Goal: Information Seeking & Learning: Check status

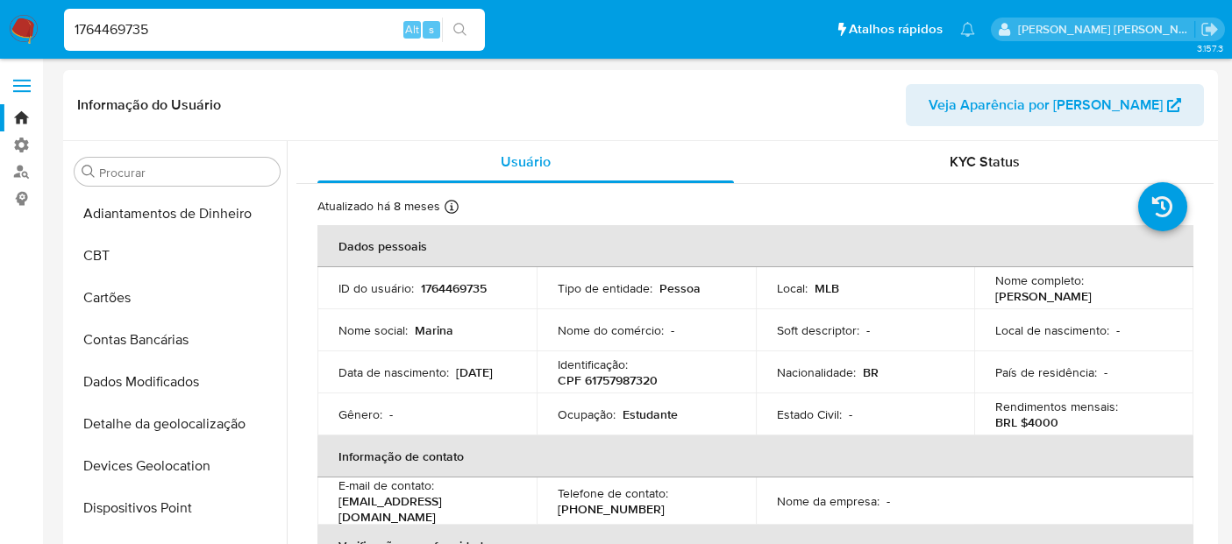
select select "10"
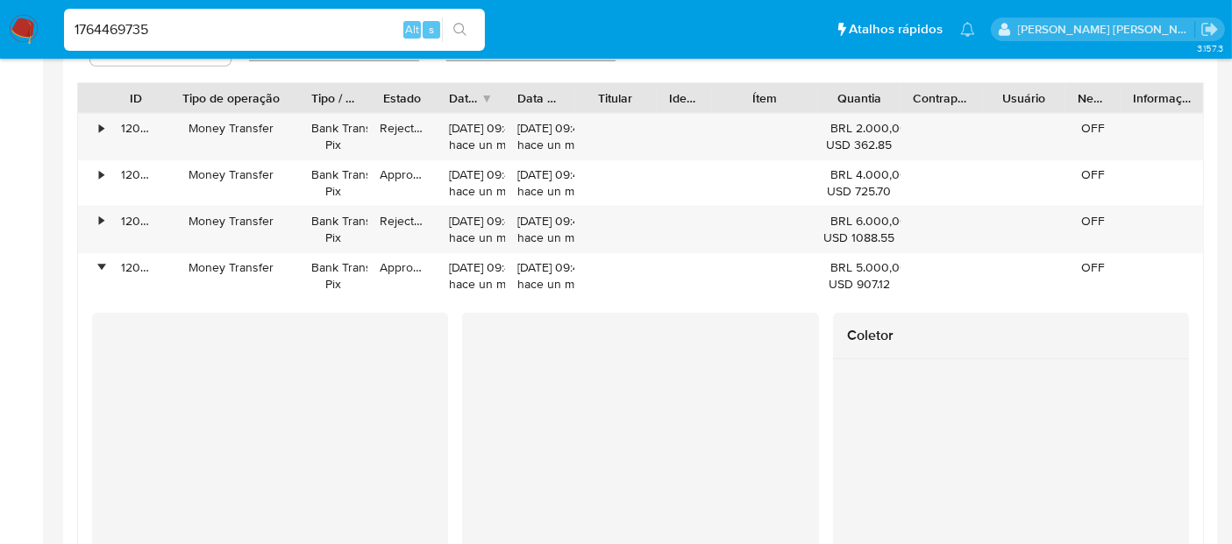
scroll to position [821, 0]
click at [149, 39] on input "1764469735" at bounding box center [274, 29] width 421 height 23
paste input "55597248"
type input "555972485"
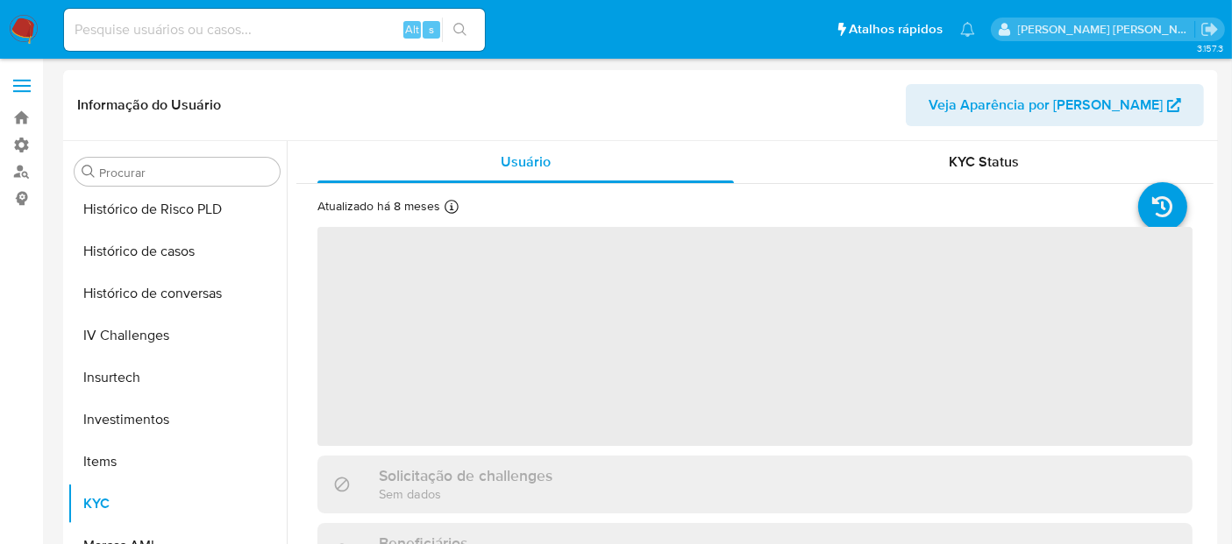
scroll to position [698, 0]
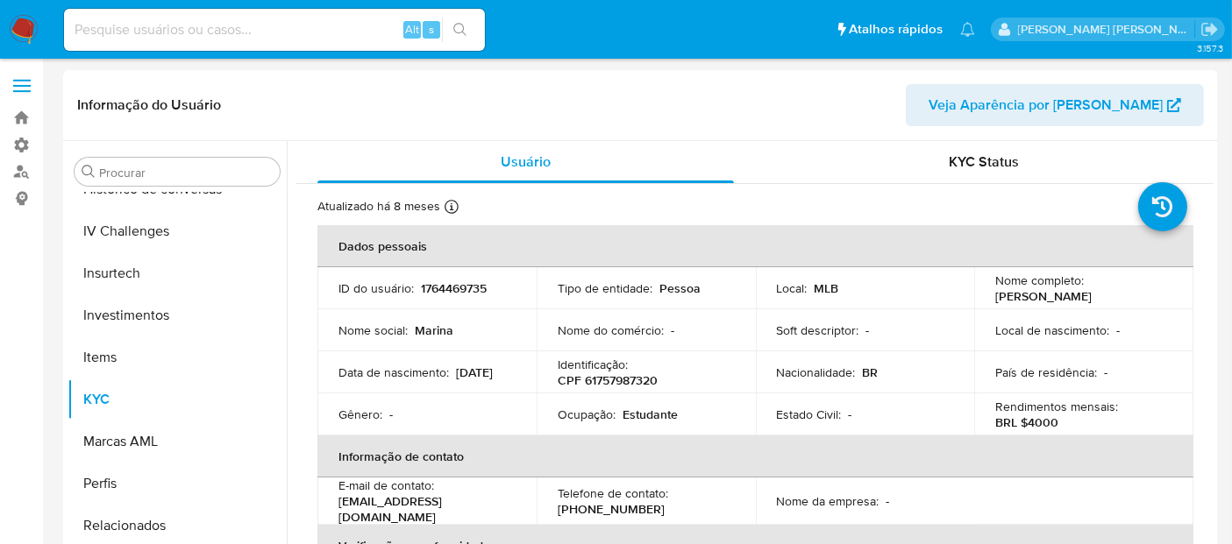
select select "10"
click at [198, 16] on div "Alt s" at bounding box center [274, 30] width 421 height 42
click at [198, 34] on input at bounding box center [274, 29] width 421 height 23
paste input "555972485"
type input "555972485"
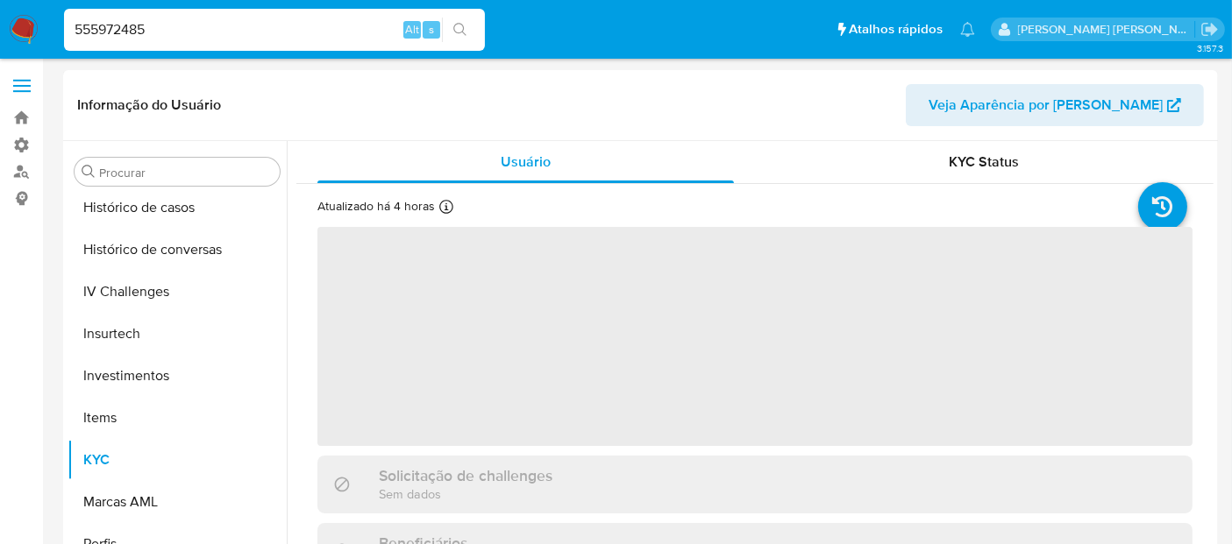
scroll to position [656, 0]
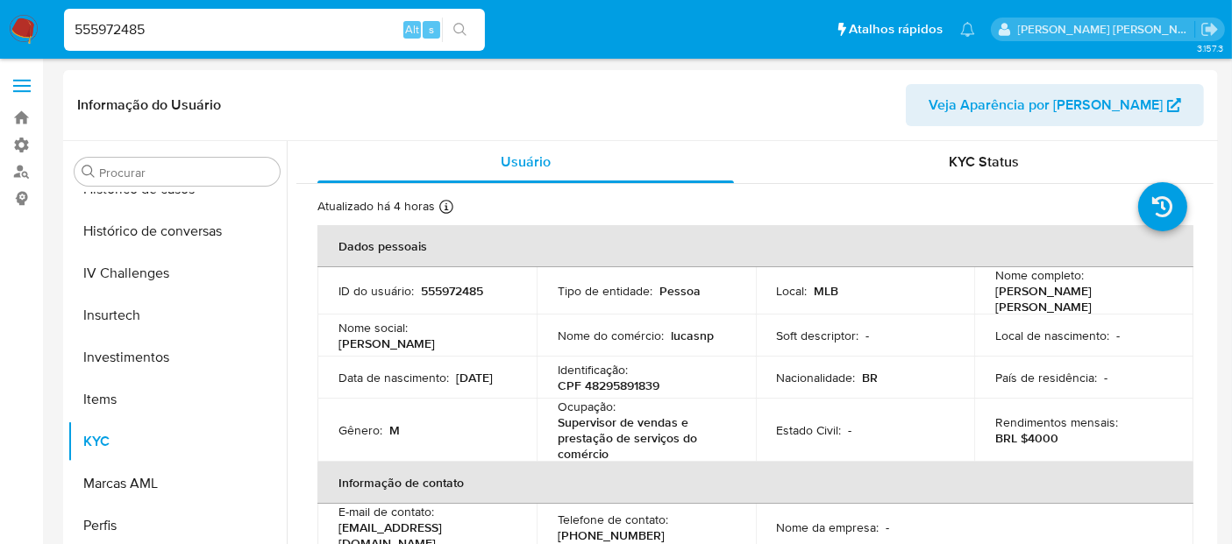
select select "10"
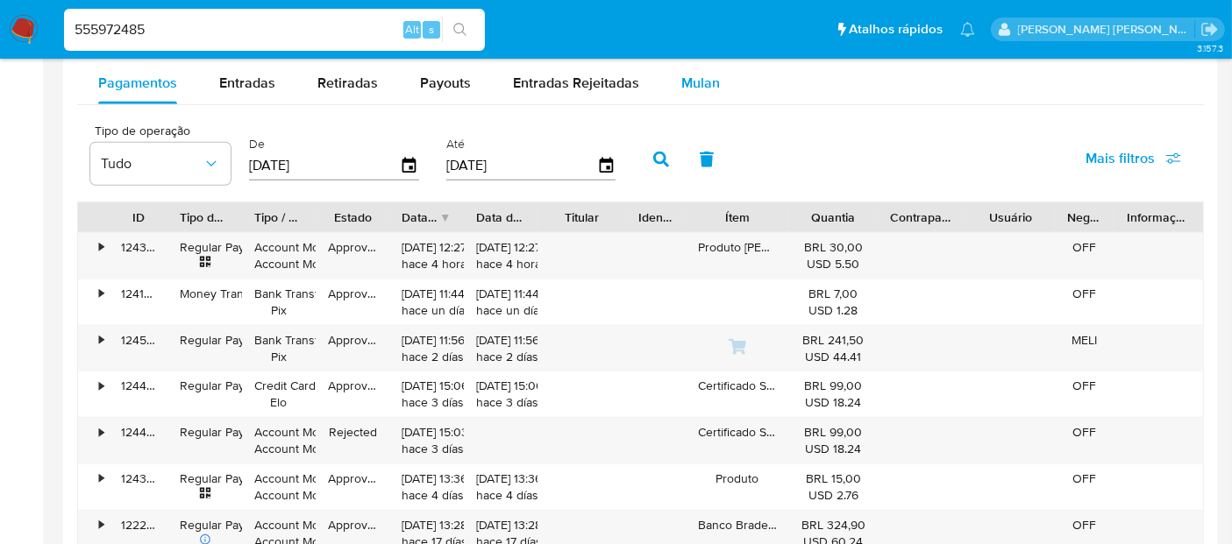
scroll to position [1558, 0]
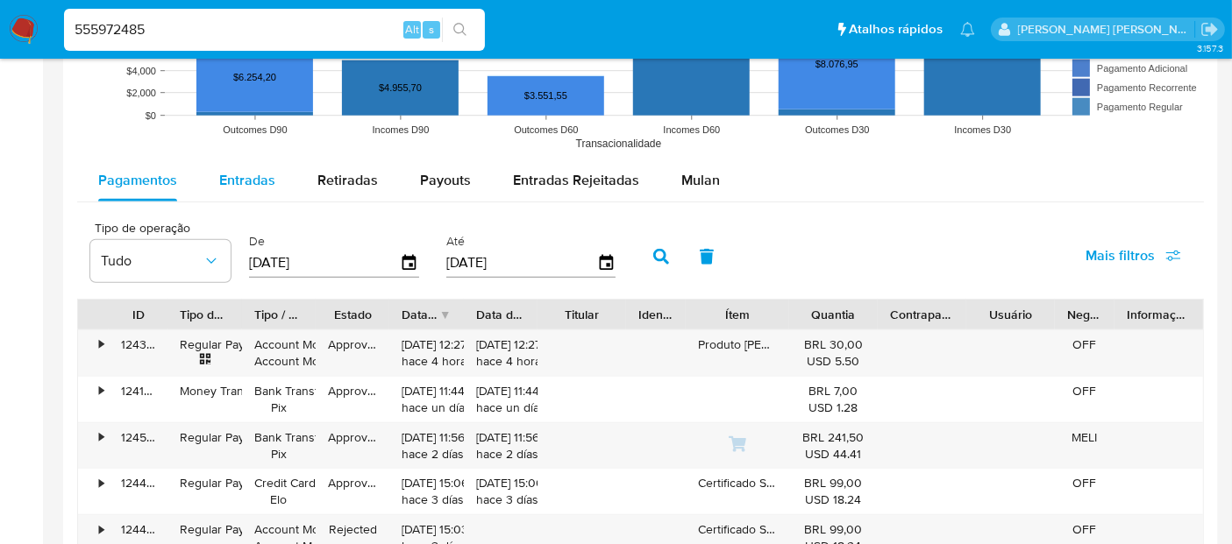
click at [228, 170] on span "Entradas" at bounding box center [247, 180] width 56 height 20
select select "10"
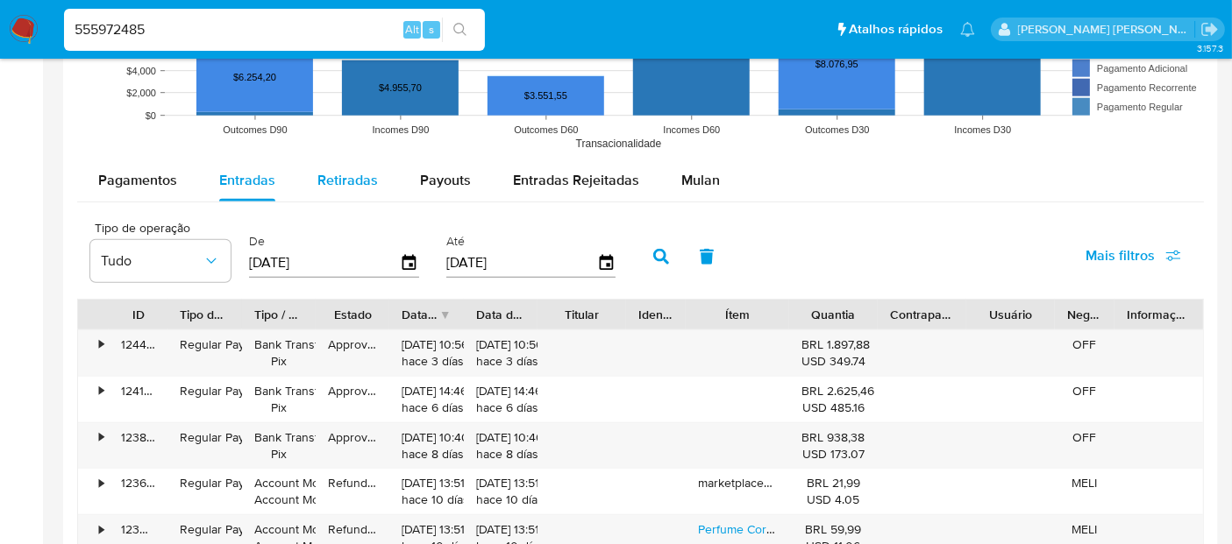
click at [345, 164] on div "Retiradas" at bounding box center [347, 181] width 60 height 42
select select "10"
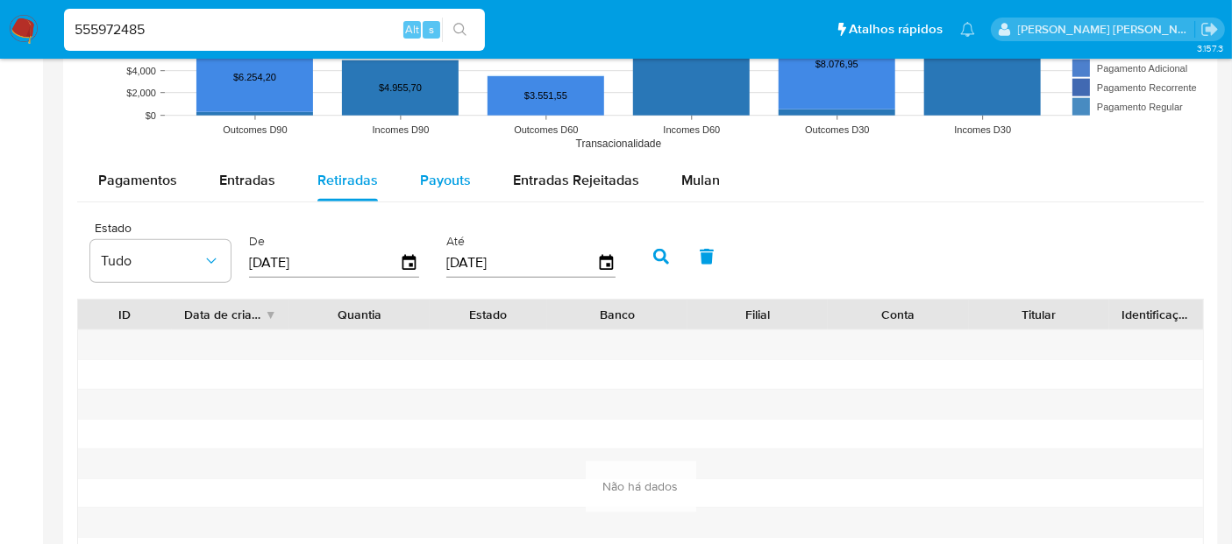
click at [423, 184] on span "Payouts" at bounding box center [445, 180] width 51 height 20
select select "10"
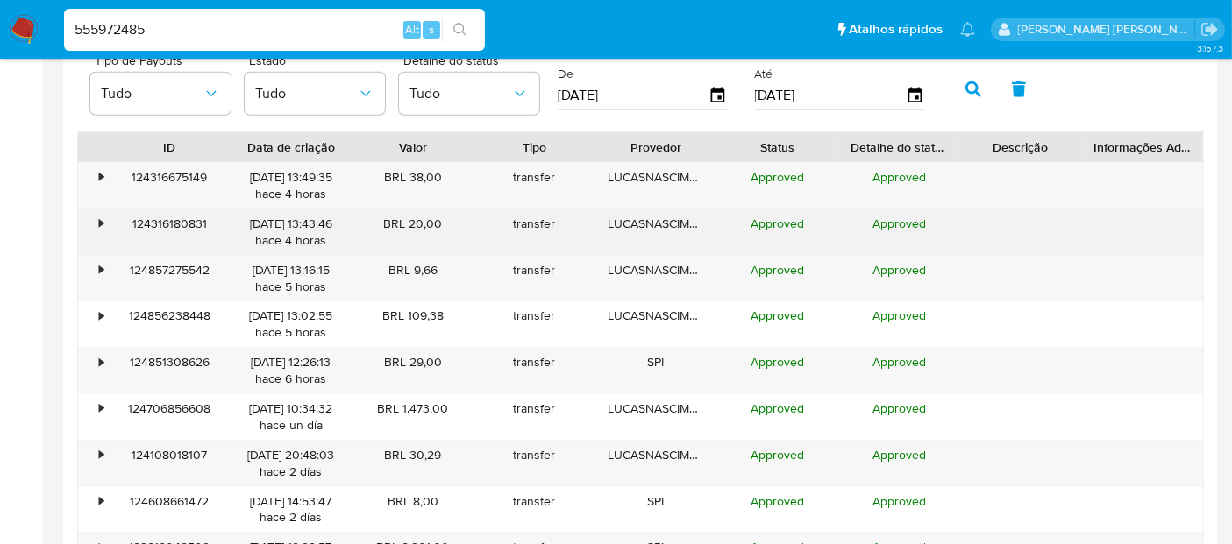
scroll to position [1753, 0]
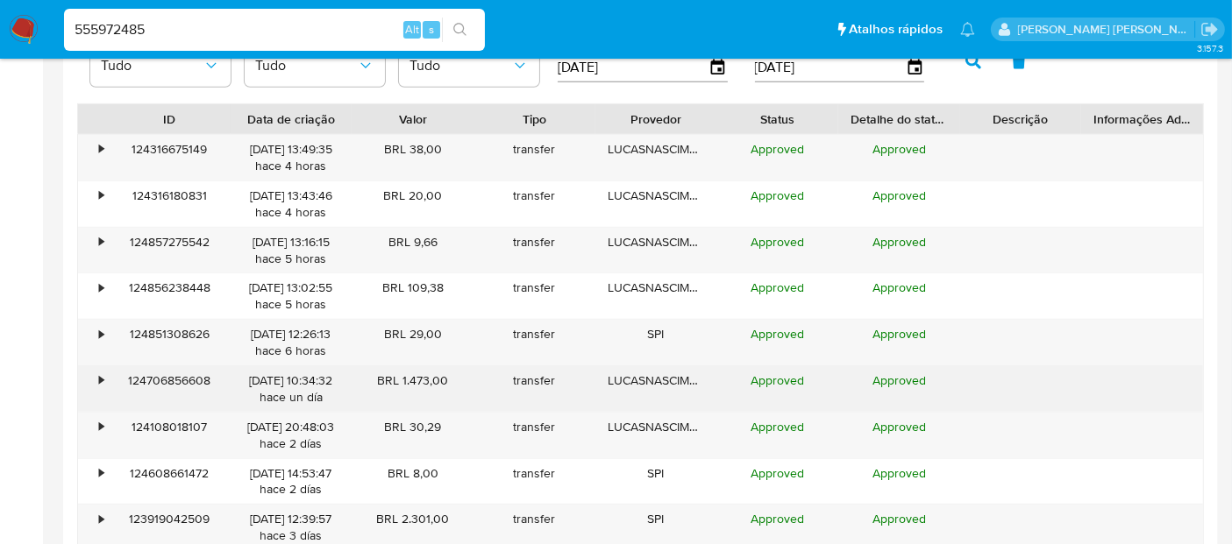
click at [96, 378] on div "•" at bounding box center [93, 389] width 31 height 46
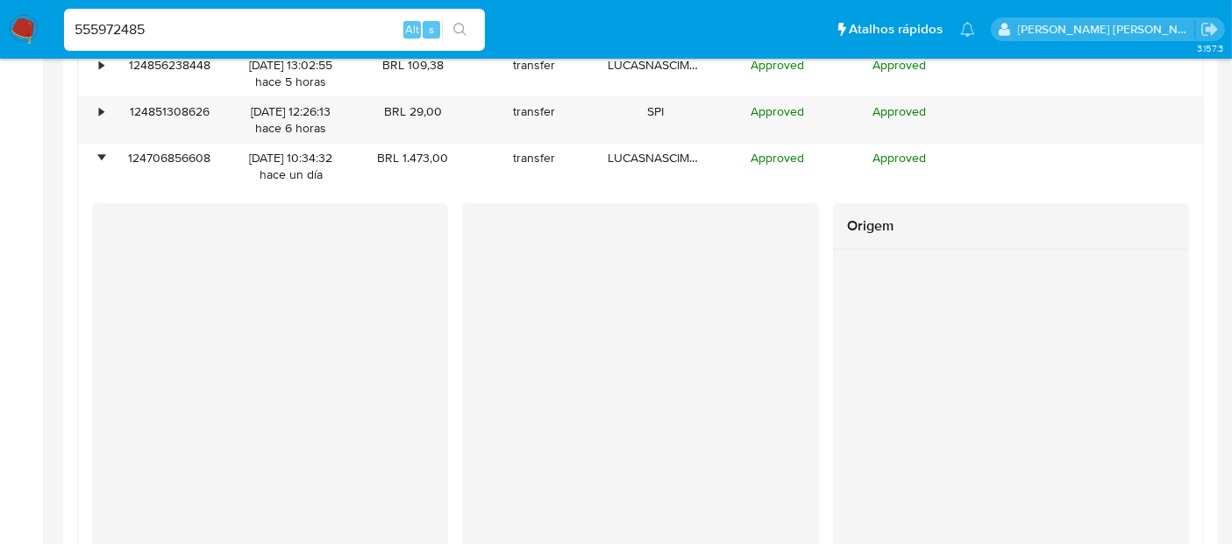
scroll to position [1948, 0]
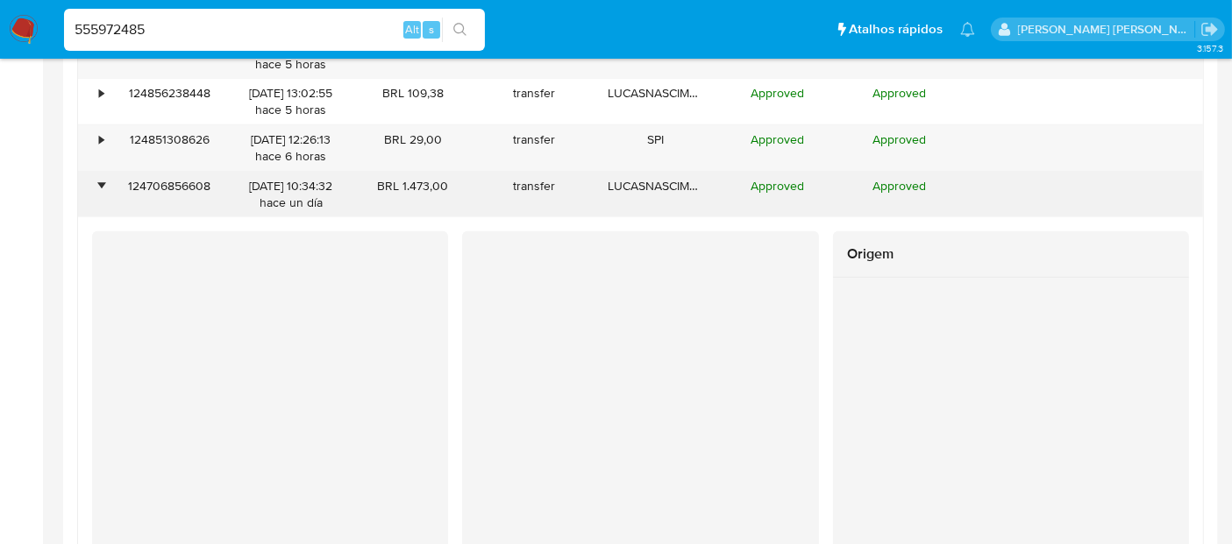
click at [109, 181] on div "124706856608" at bounding box center [170, 195] width 122 height 46
click at [103, 184] on div "•" at bounding box center [93, 195] width 31 height 46
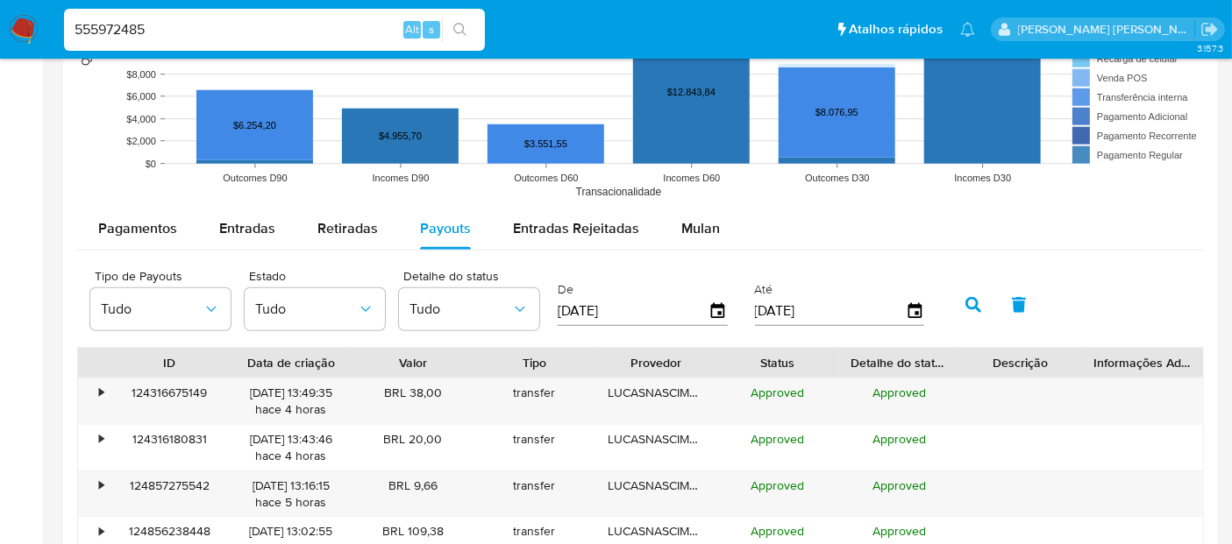
scroll to position [1461, 0]
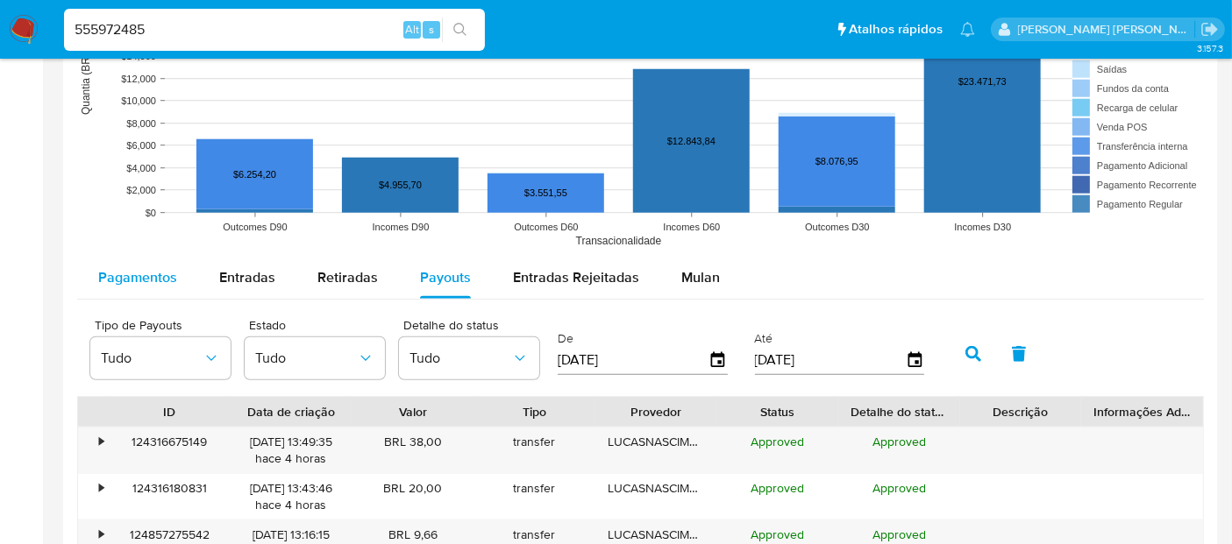
click at [120, 270] on span "Pagamentos" at bounding box center [137, 277] width 79 height 20
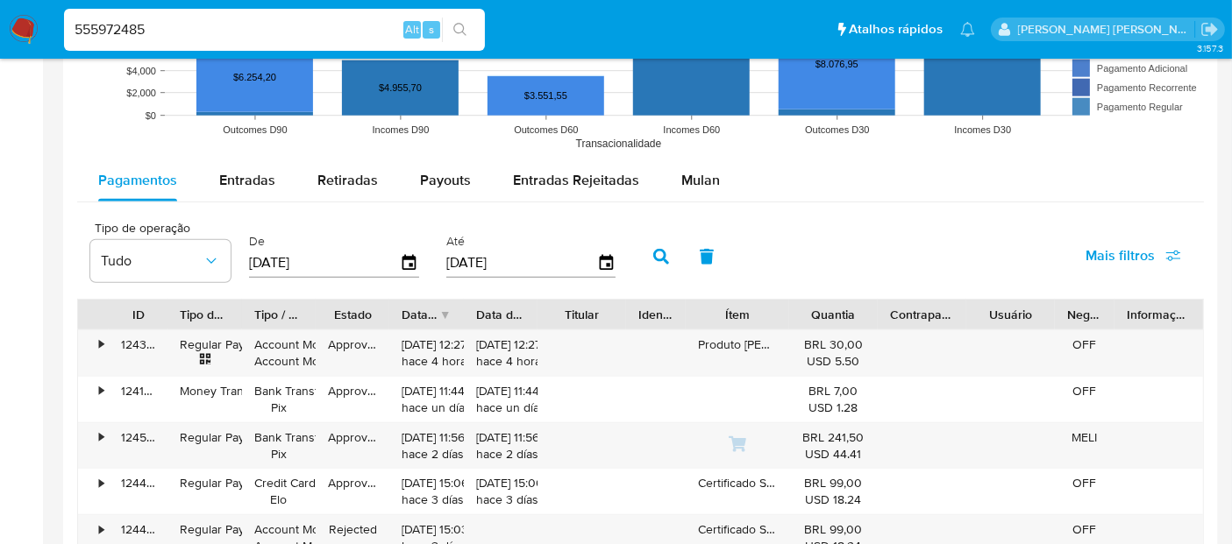
scroll to position [1655, 0]
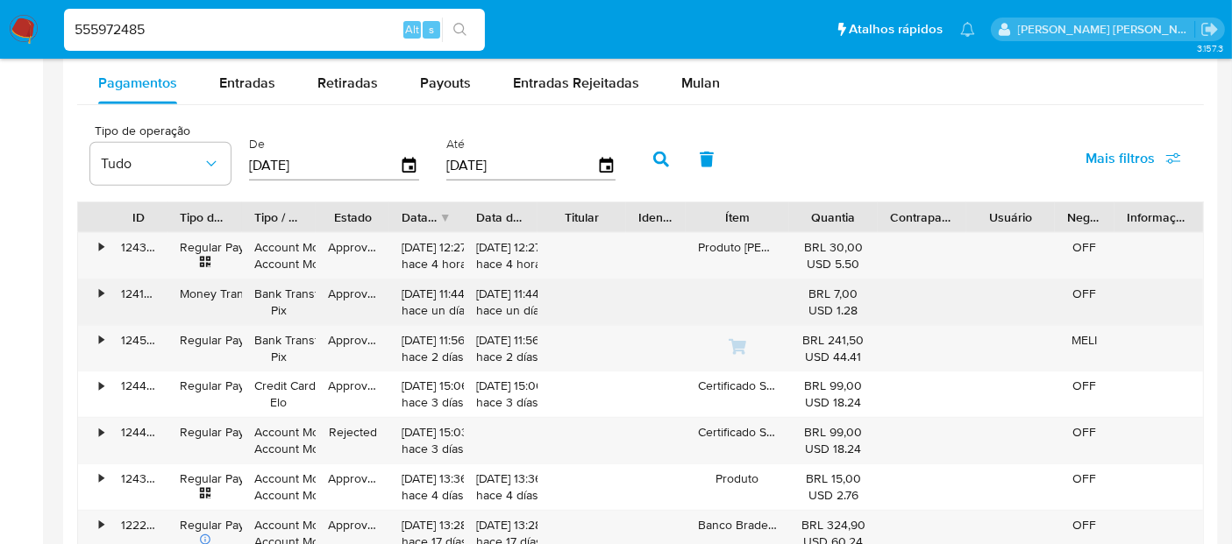
click at [100, 290] on div "•" at bounding box center [101, 294] width 4 height 17
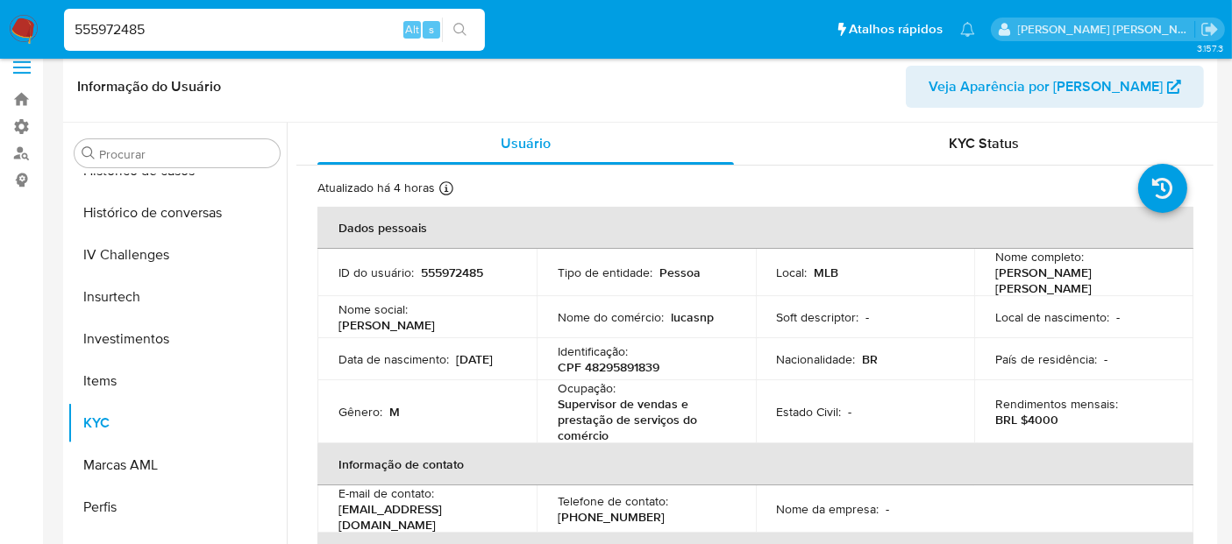
scroll to position [0, 0]
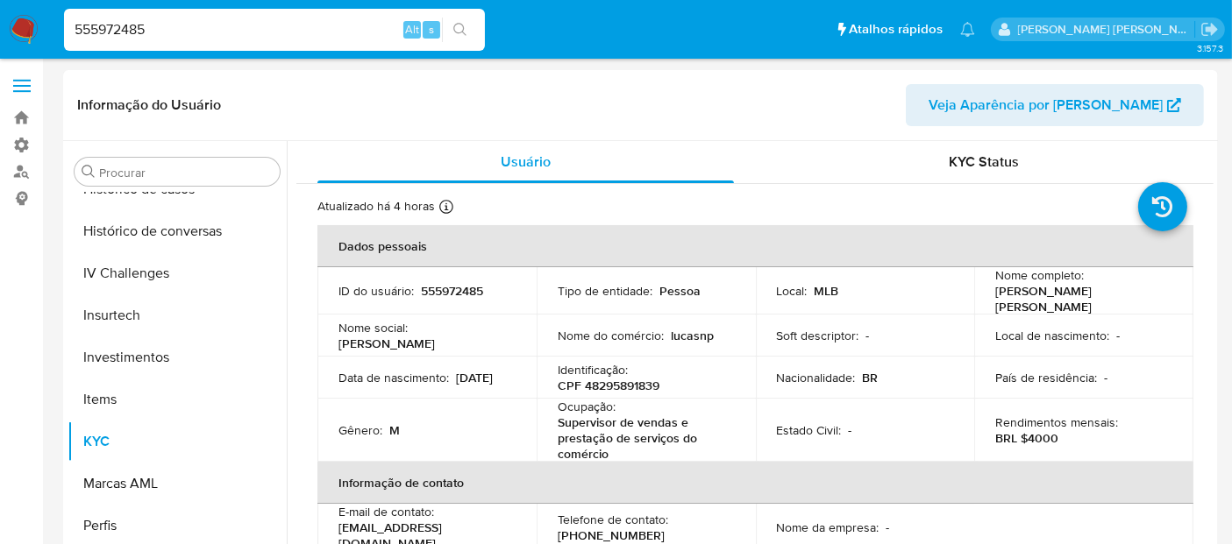
click at [203, 29] on input "555972485" at bounding box center [274, 29] width 421 height 23
paste input "217199972"
type input "217199972"
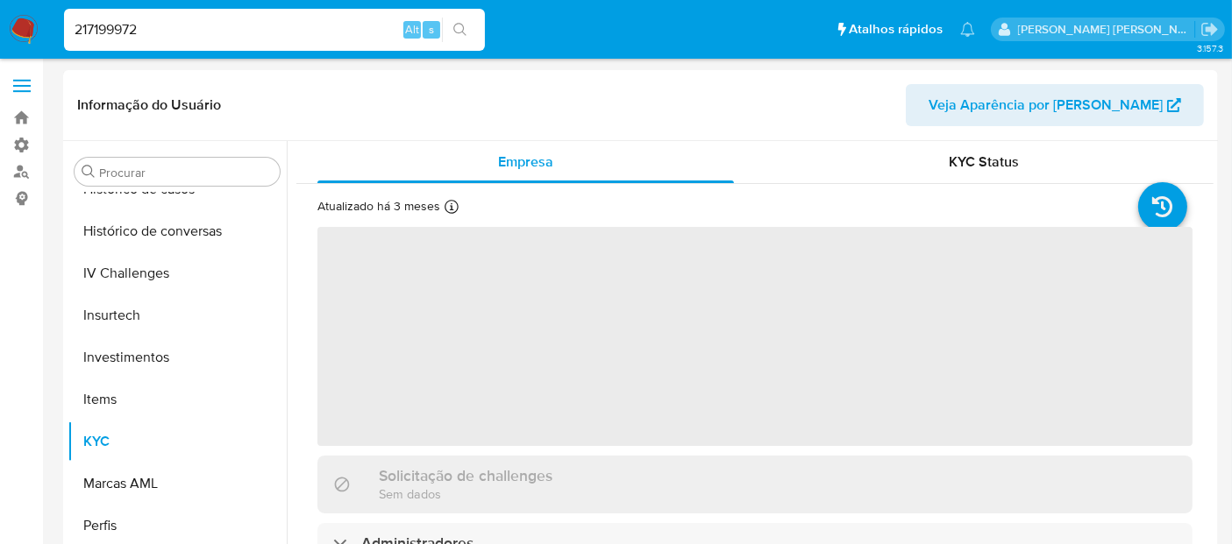
scroll to position [656, 0]
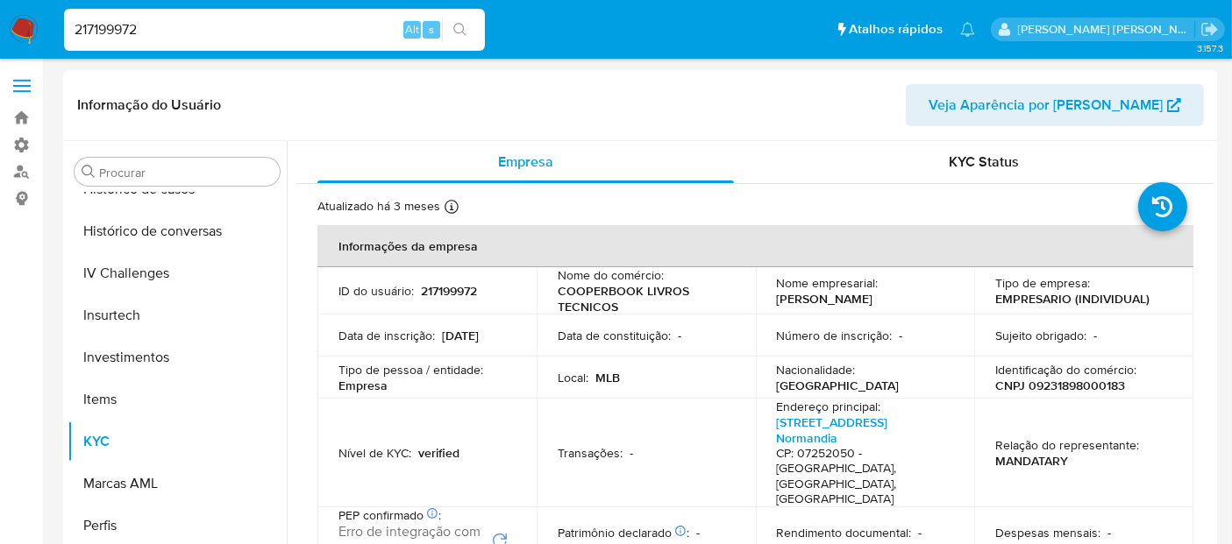
select select "10"
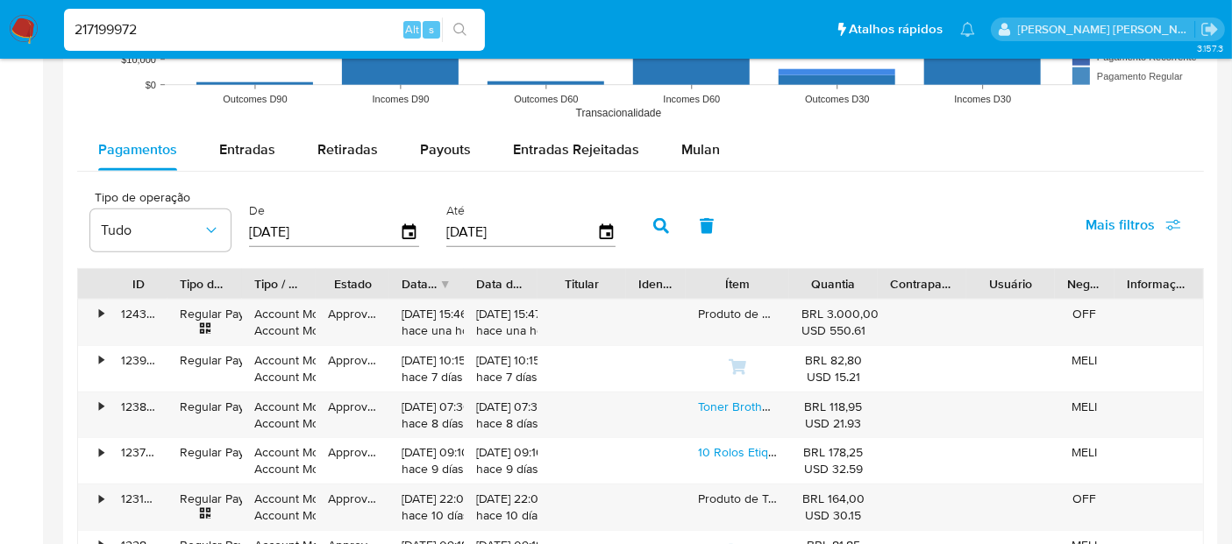
scroll to position [1558, 0]
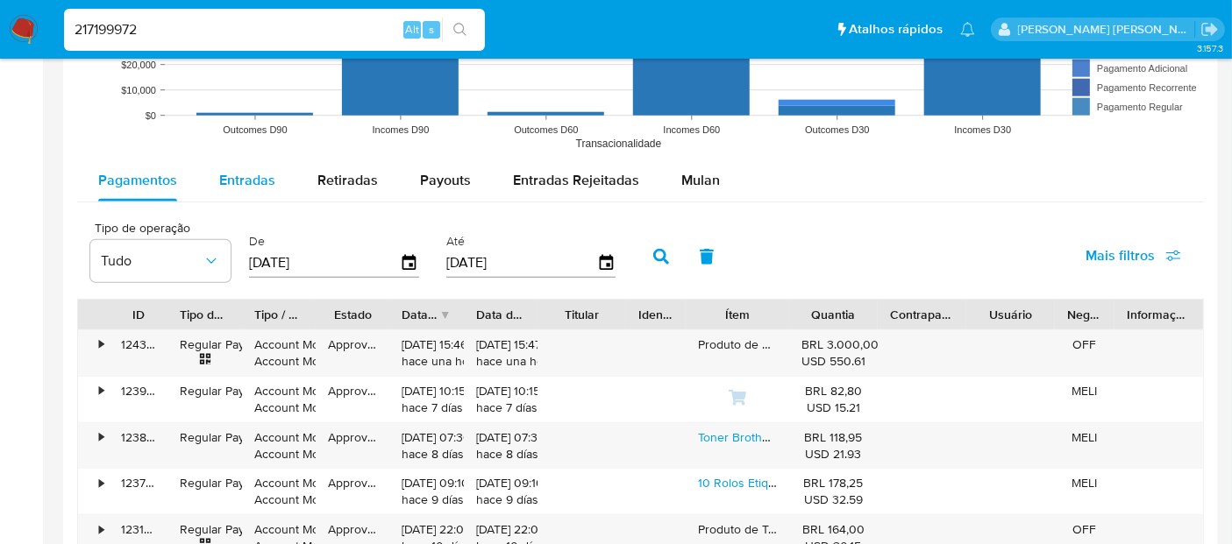
click at [247, 191] on div "Entradas" at bounding box center [247, 181] width 56 height 42
select select "10"
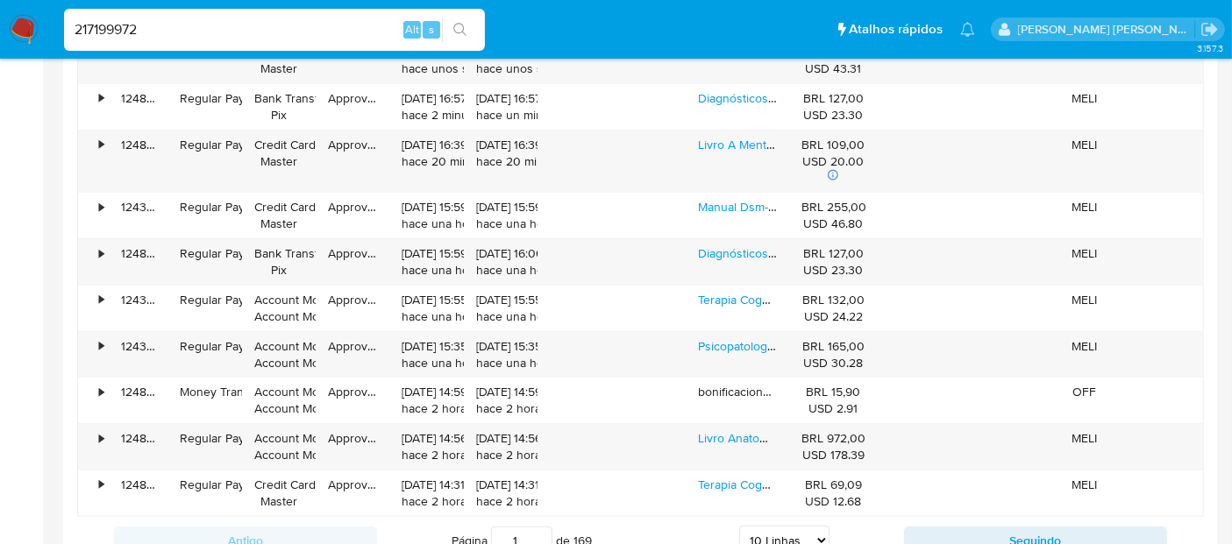
scroll to position [1948, 0]
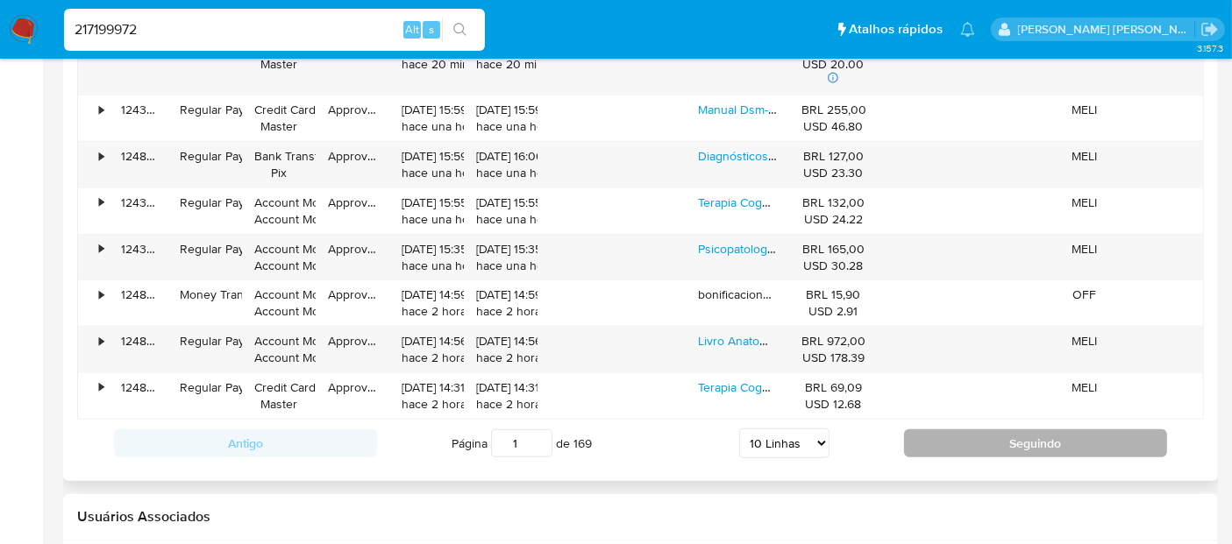
click at [990, 439] on button "Seguindo" at bounding box center [1035, 444] width 263 height 28
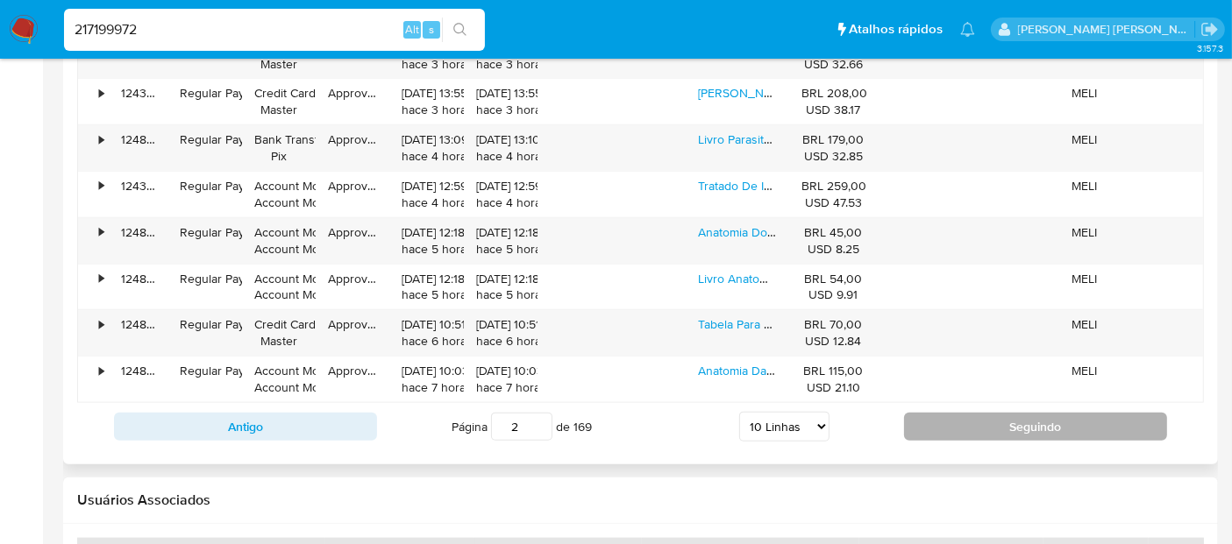
click at [1014, 423] on button "Seguindo" at bounding box center [1035, 427] width 263 height 28
type input "3"
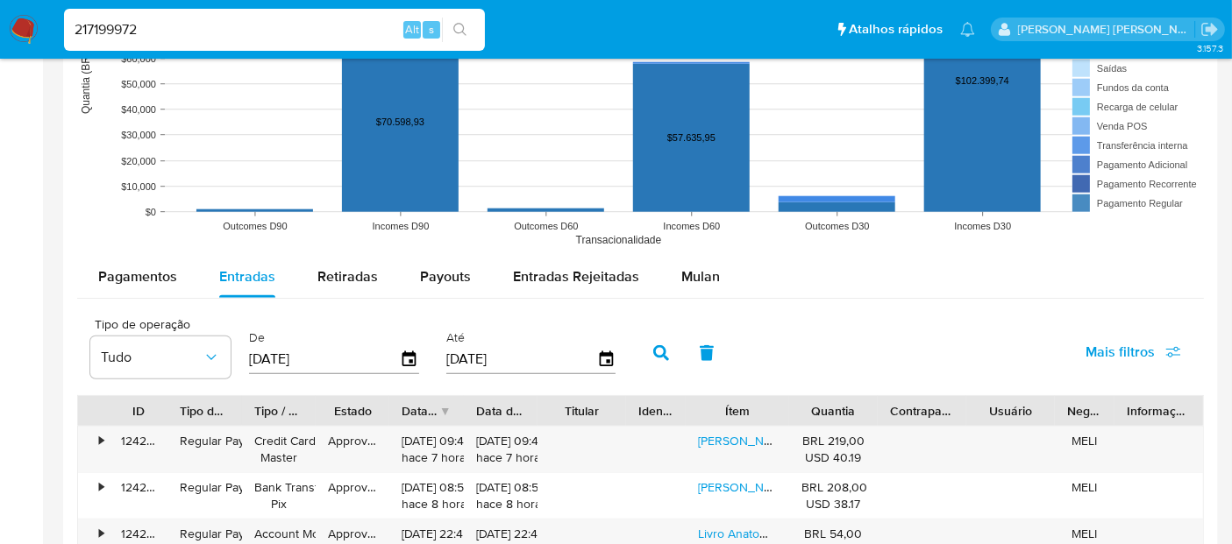
scroll to position [1461, 0]
click at [356, 285] on div "Retiradas" at bounding box center [347, 278] width 60 height 42
select select "10"
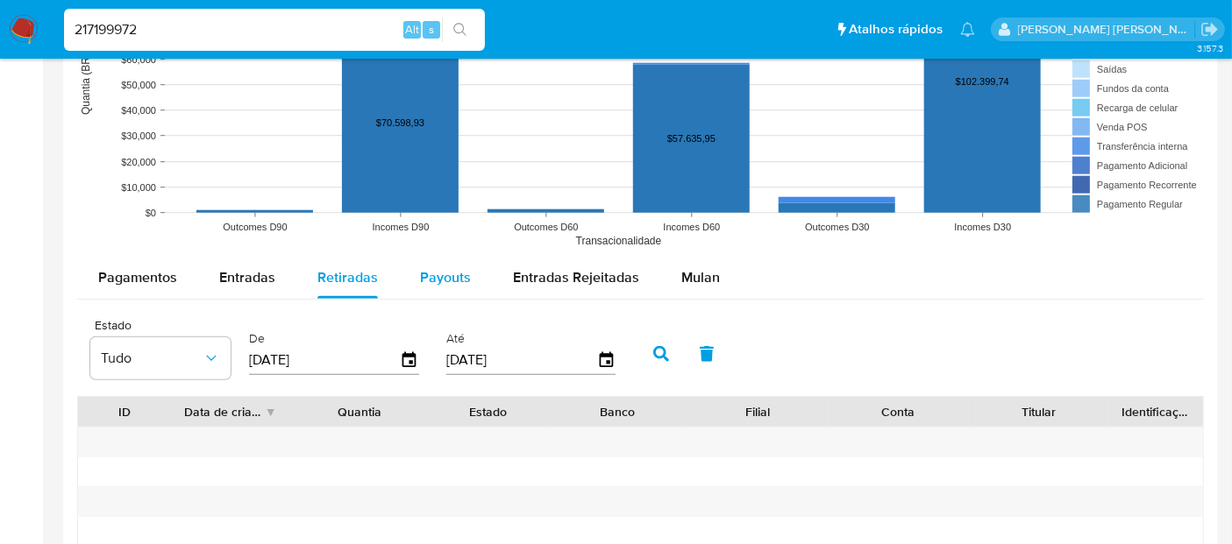
click at [427, 279] on span "Payouts" at bounding box center [445, 277] width 51 height 20
select select "10"
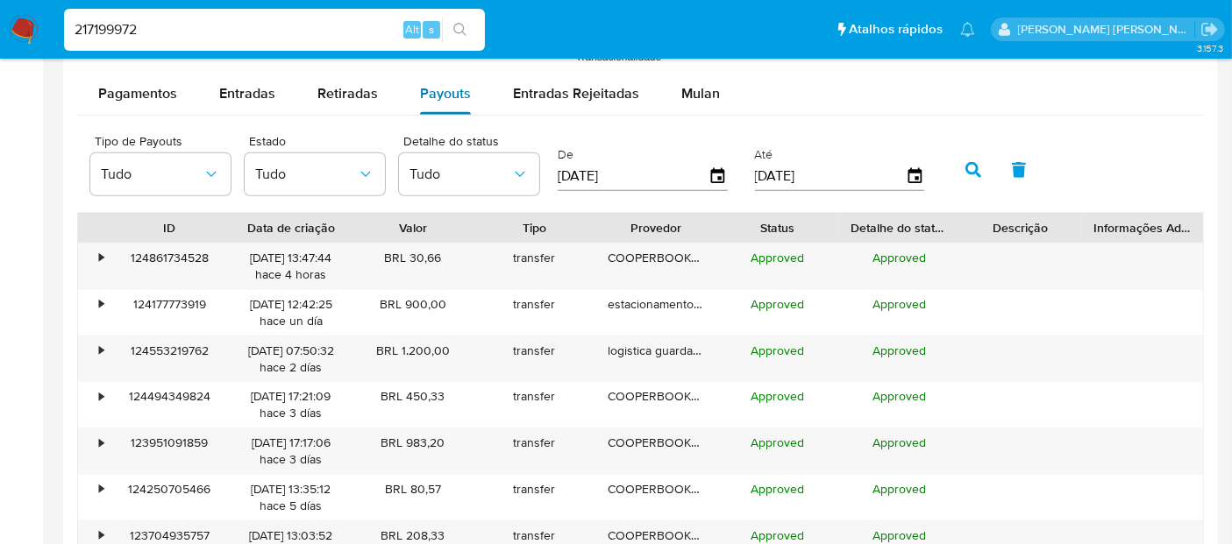
scroll to position [1655, 0]
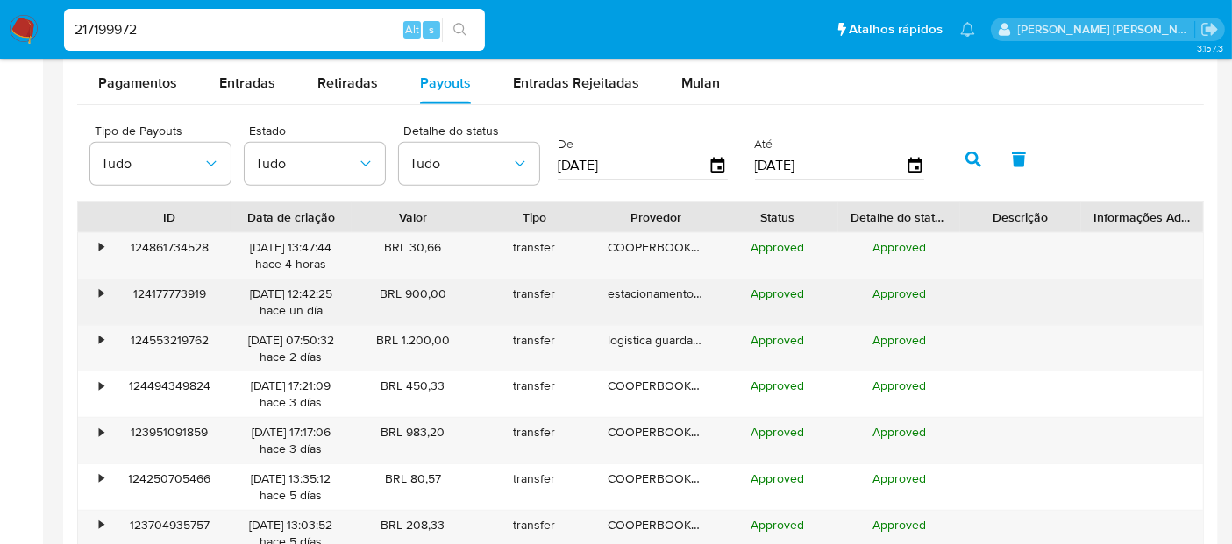
click at [101, 295] on div "•" at bounding box center [101, 294] width 4 height 17
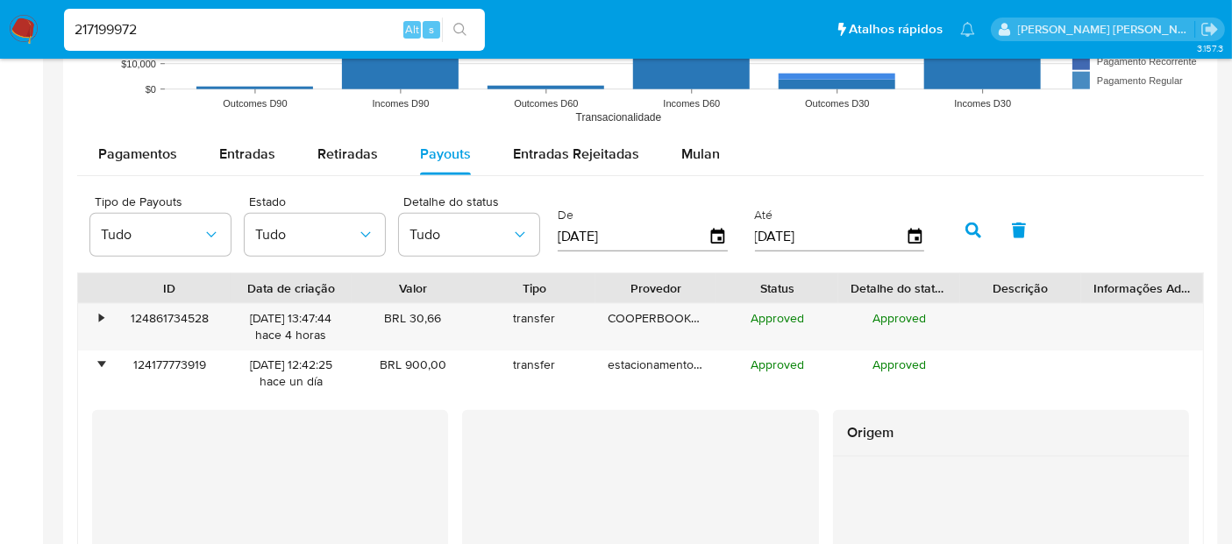
scroll to position [1558, 0]
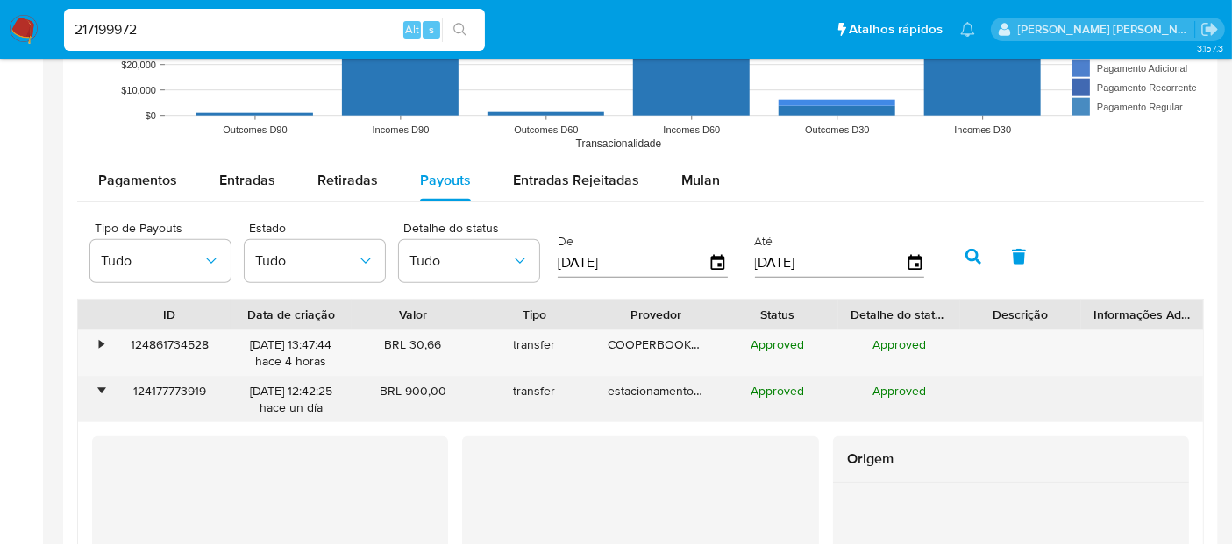
click at [94, 390] on div "•" at bounding box center [93, 400] width 31 height 46
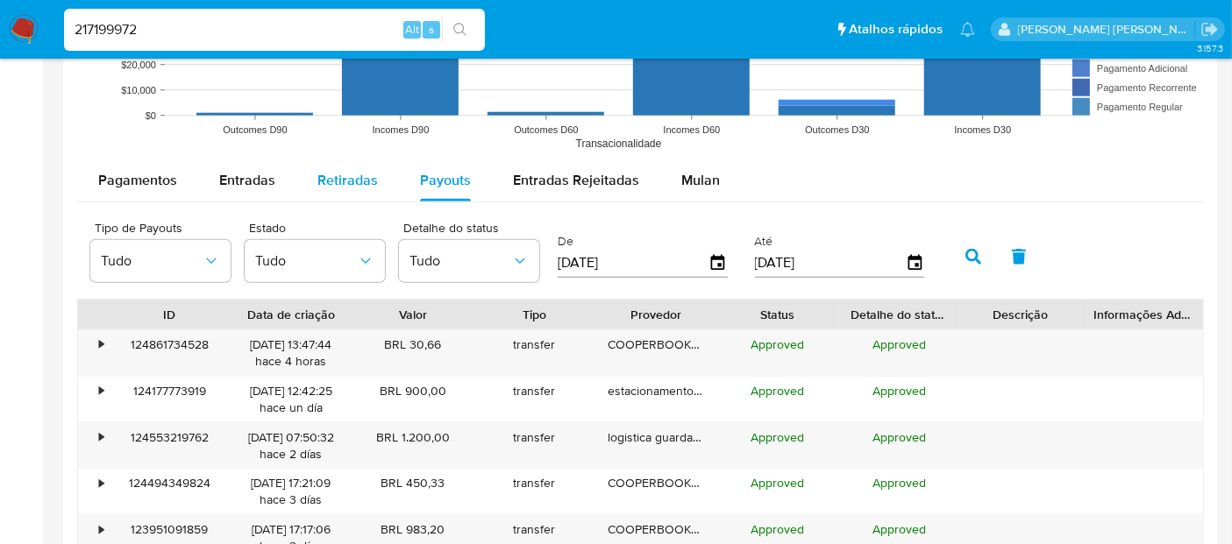
click at [348, 185] on span "Retiradas" at bounding box center [347, 180] width 60 height 20
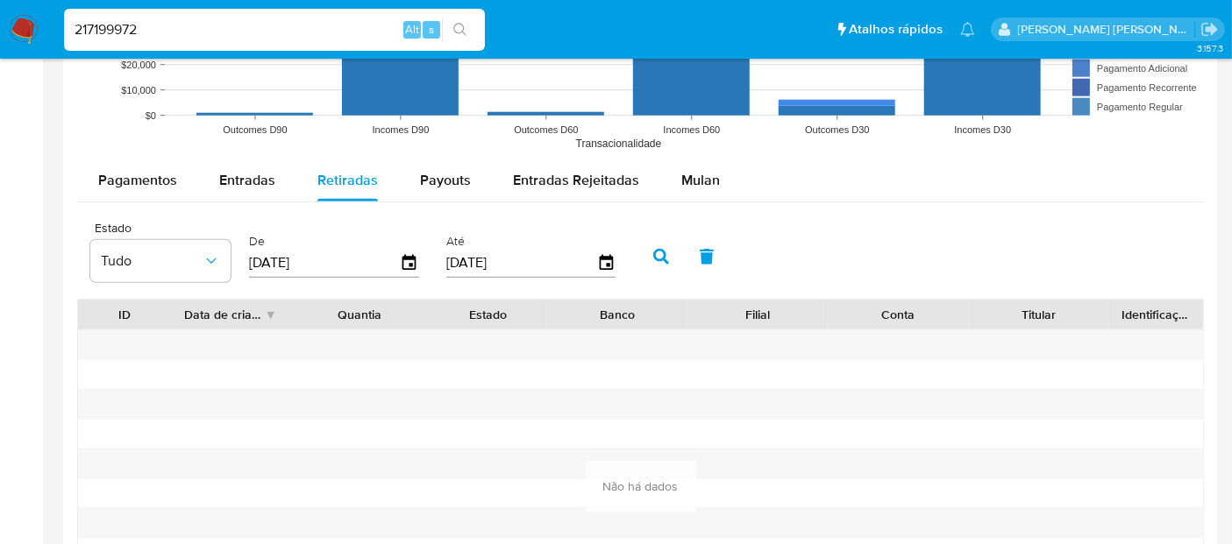
click at [167, 34] on input "217199972" at bounding box center [274, 29] width 421 height 23
paste input "141138890"
type input "141138890"
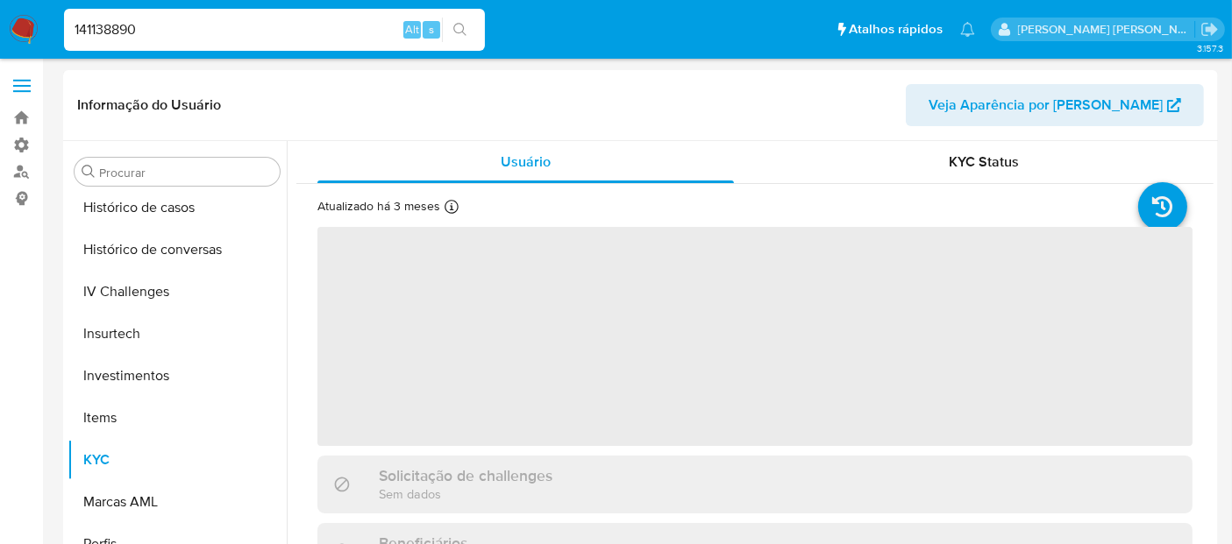
scroll to position [656, 0]
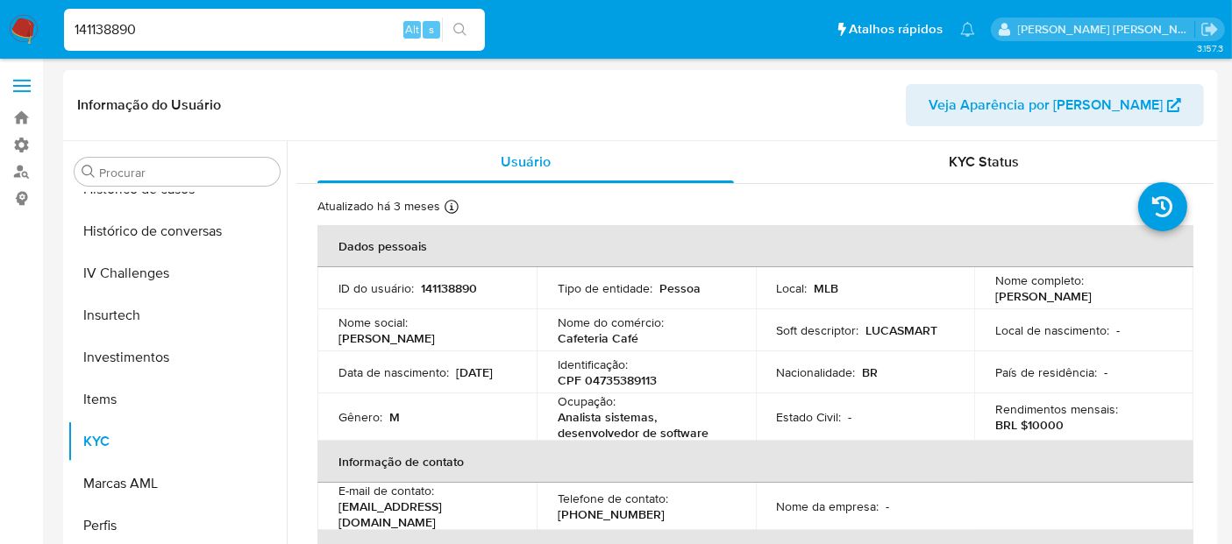
select select "10"
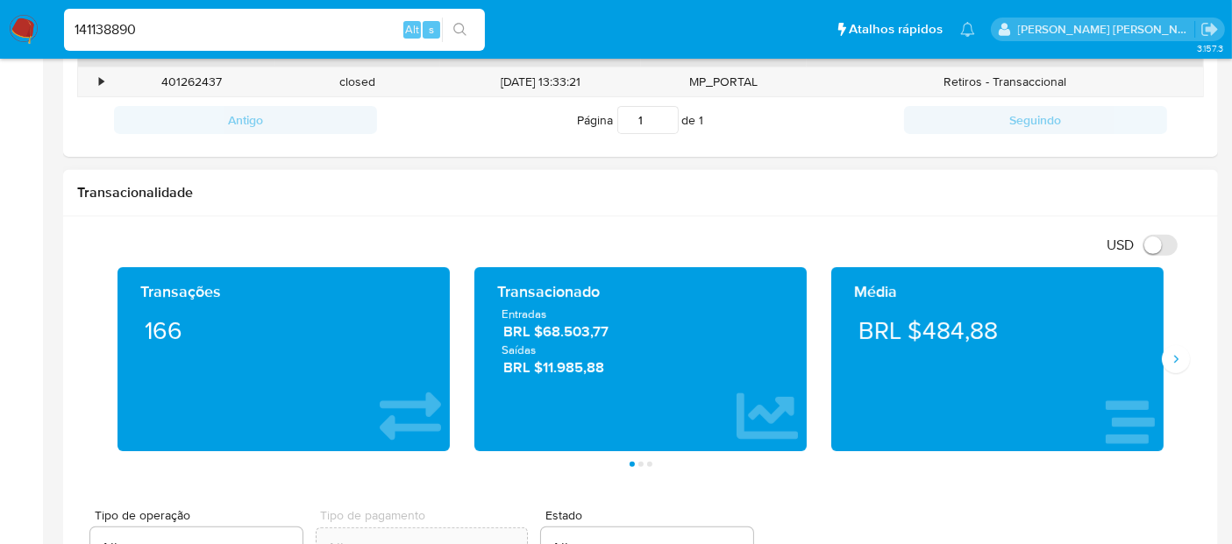
scroll to position [778, 0]
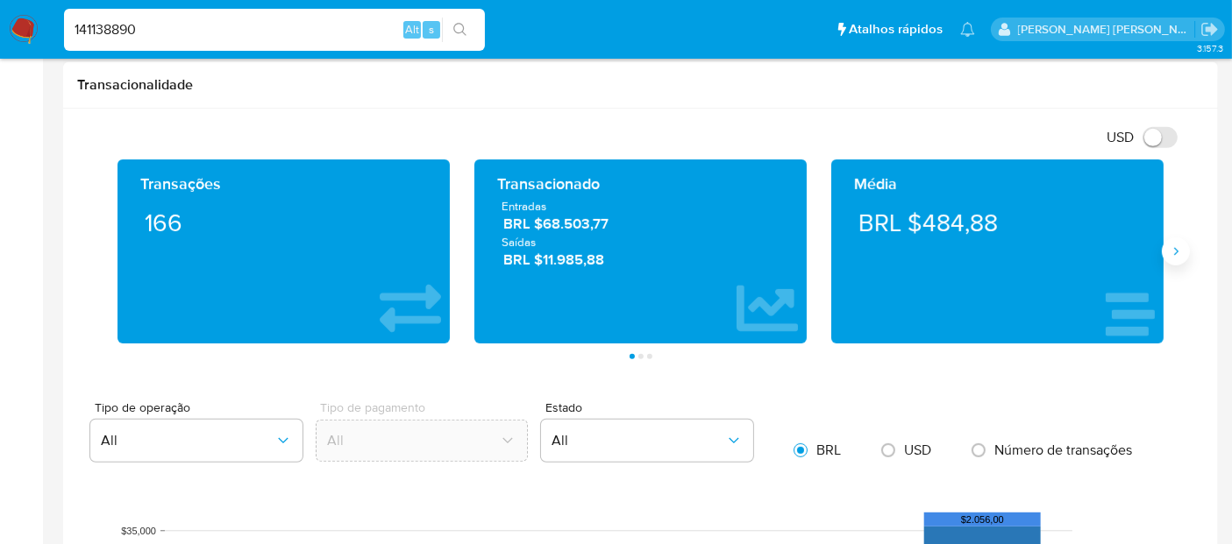
click at [1169, 254] on icon "Siguiente" at bounding box center [1176, 252] width 14 height 14
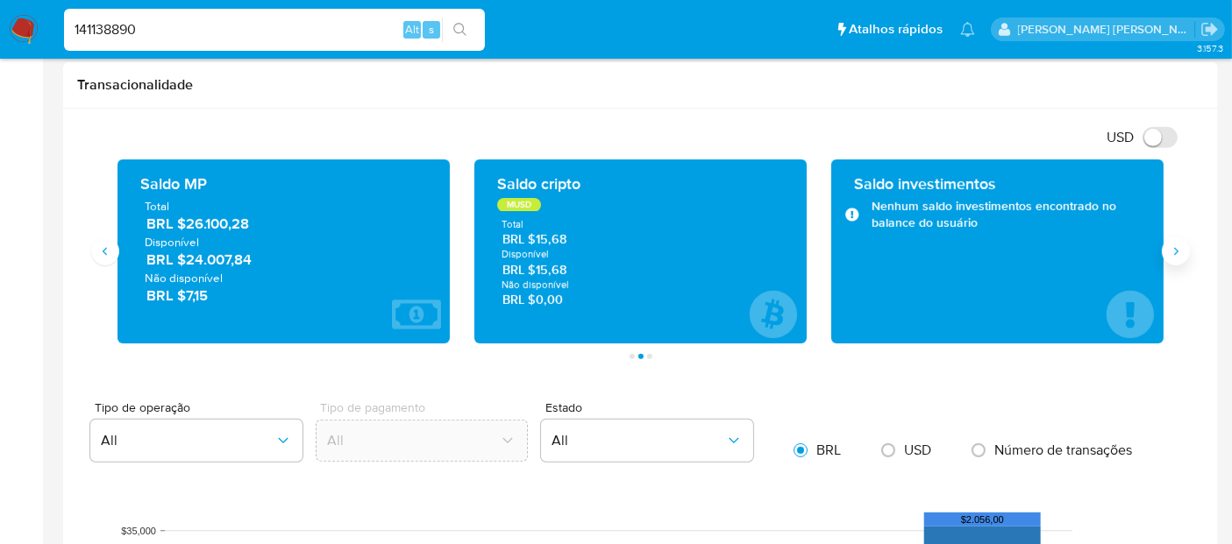
click at [1169, 254] on icon "Siguiente" at bounding box center [1176, 252] width 14 height 14
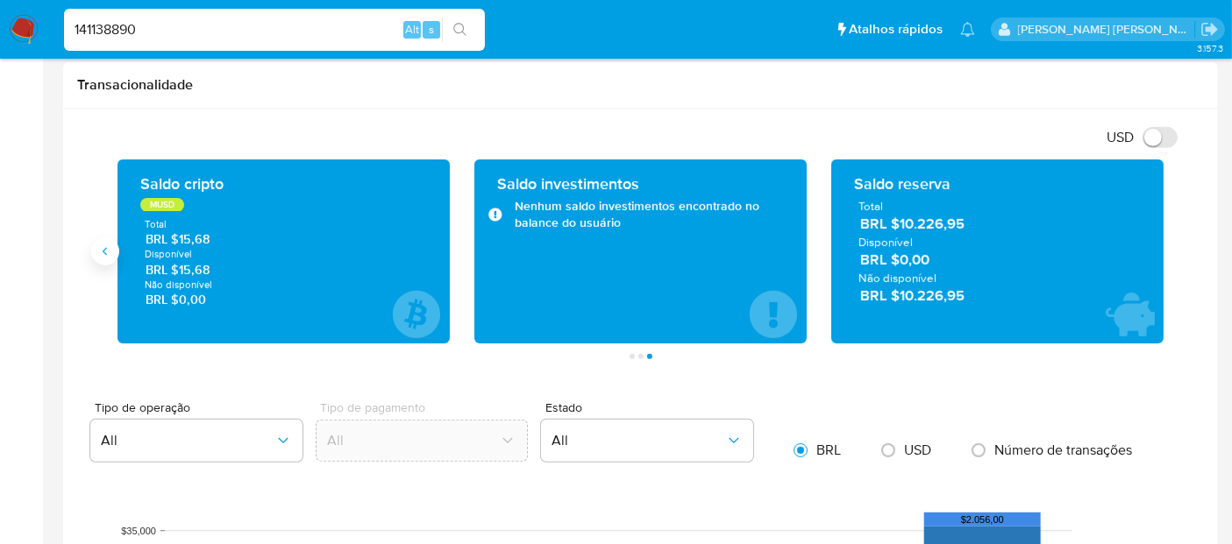
click at [108, 257] on button "Anterior" at bounding box center [105, 252] width 28 height 28
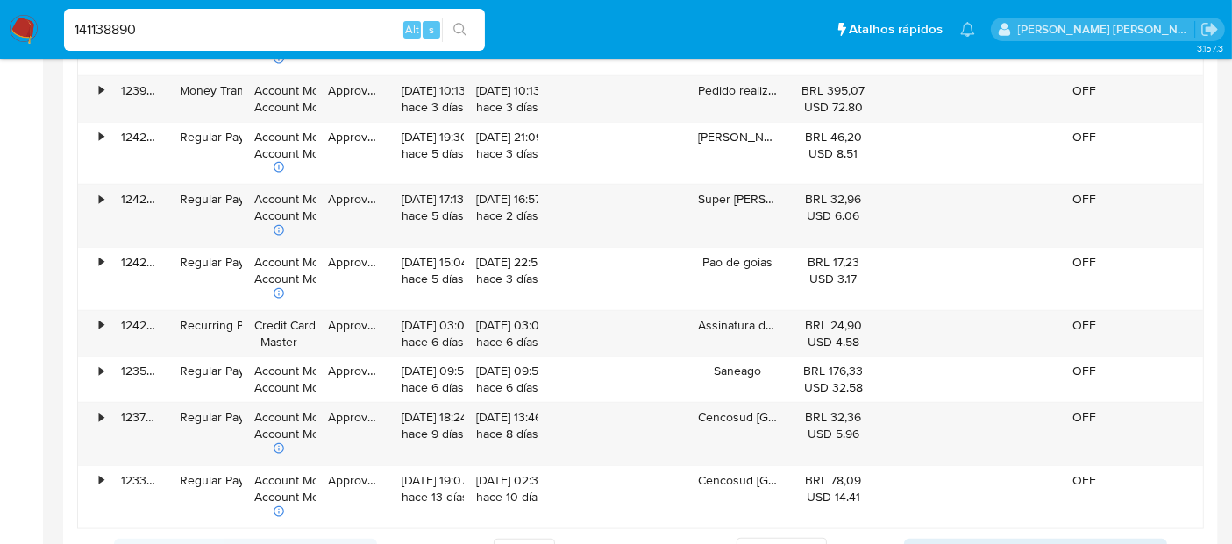
scroll to position [1851, 0]
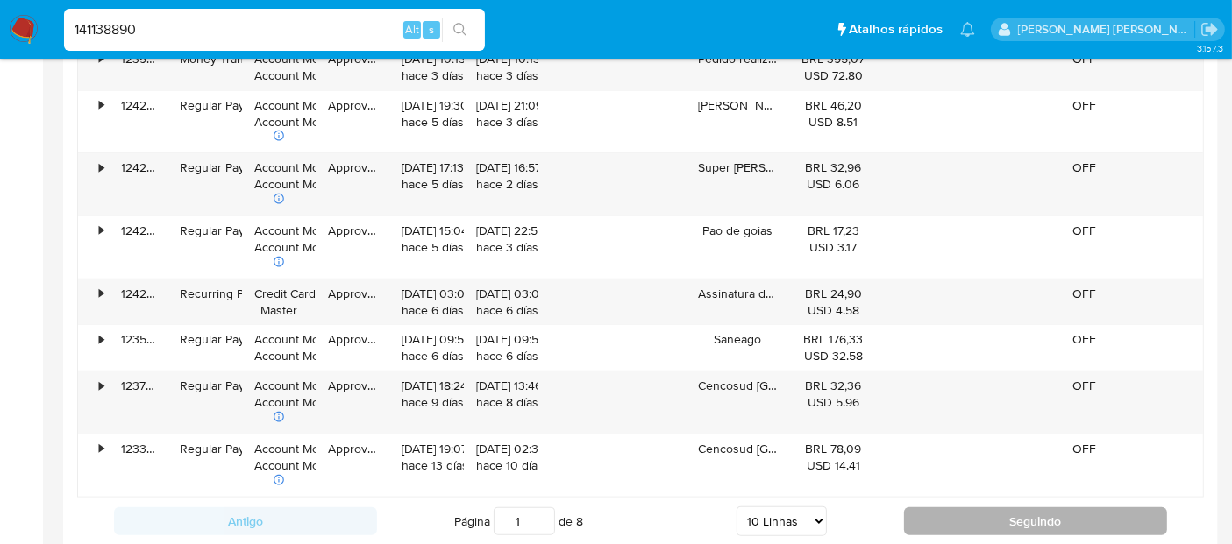
click at [972, 510] on button "Seguindo" at bounding box center [1035, 522] width 263 height 28
type input "2"
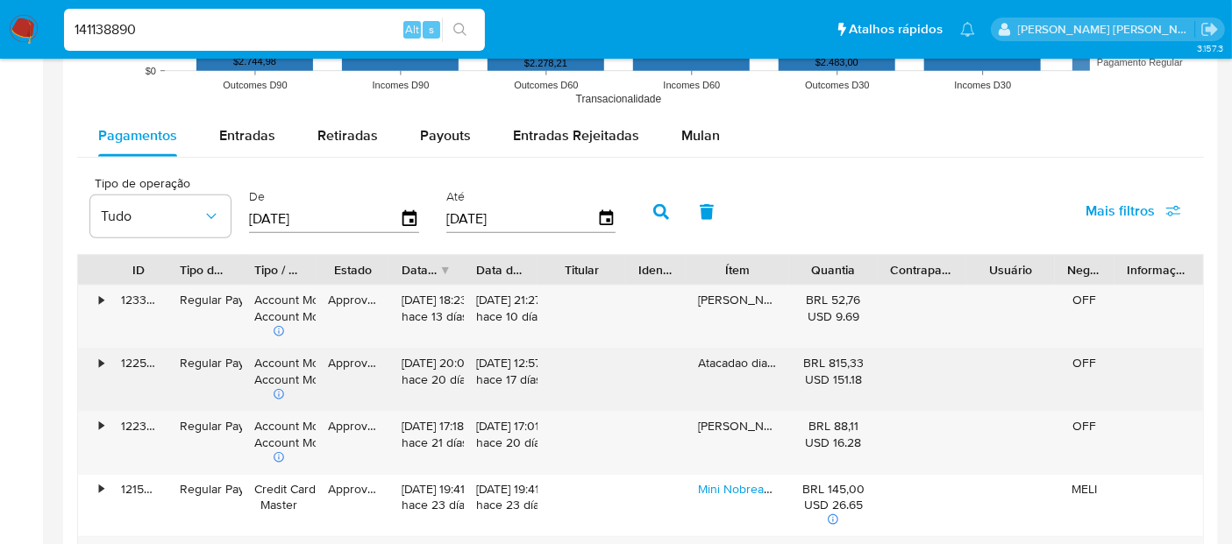
scroll to position [1363, 0]
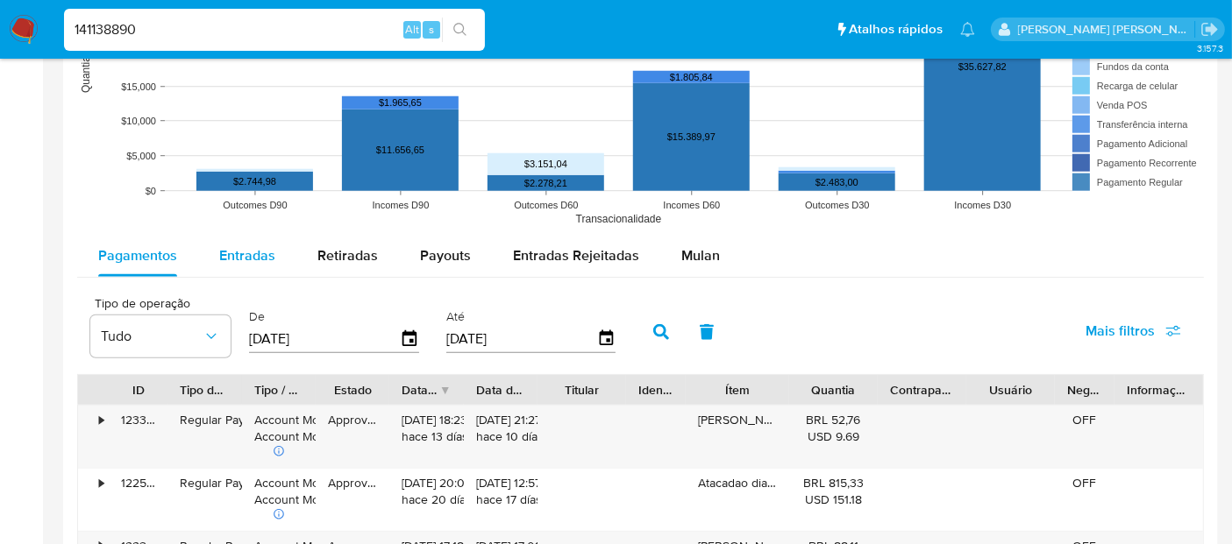
click at [221, 257] on span "Entradas" at bounding box center [247, 255] width 56 height 20
select select "10"
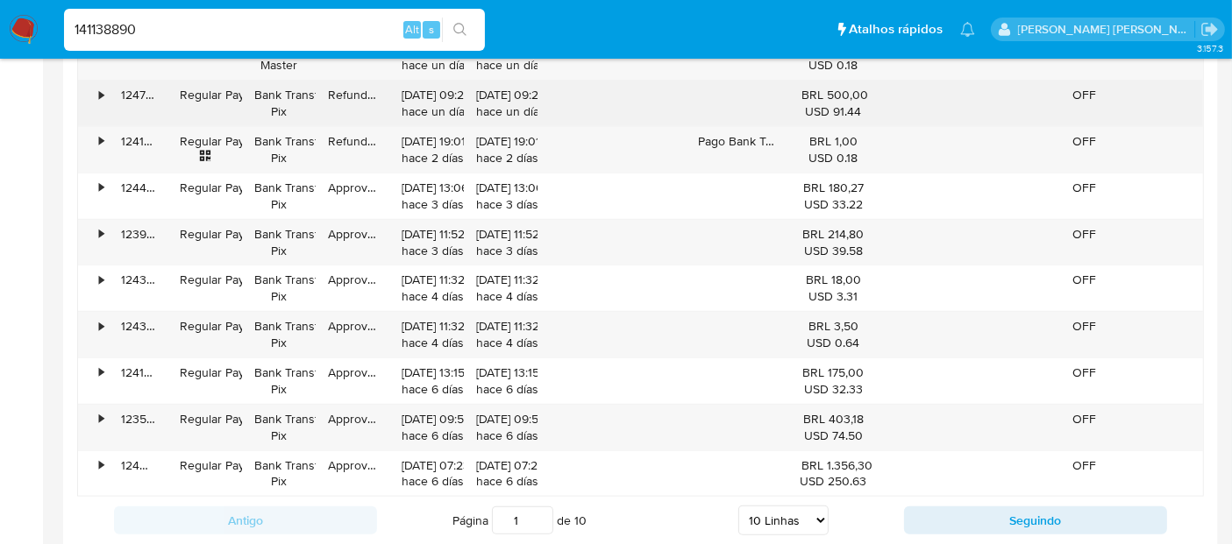
scroll to position [1753, 0]
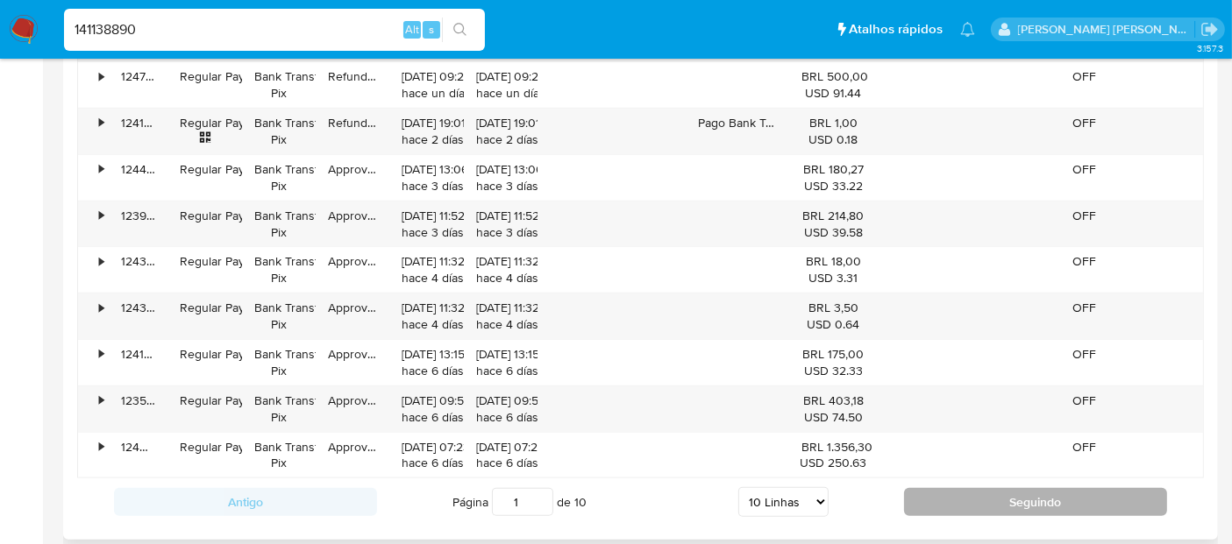
click at [986, 488] on button "Seguindo" at bounding box center [1035, 502] width 263 height 28
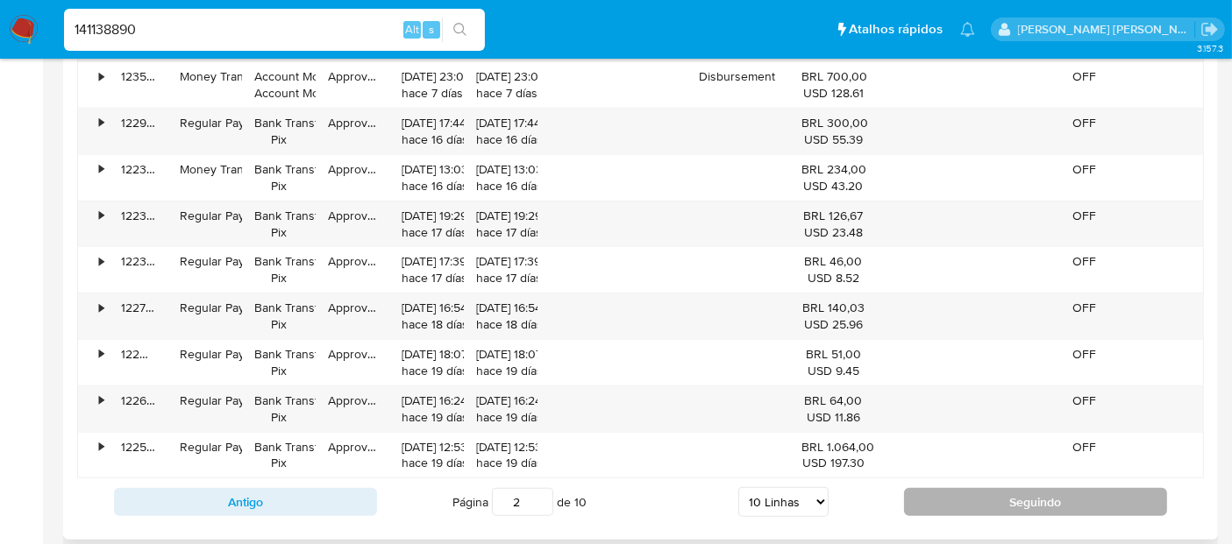
click at [1009, 491] on button "Seguindo" at bounding box center [1035, 502] width 263 height 28
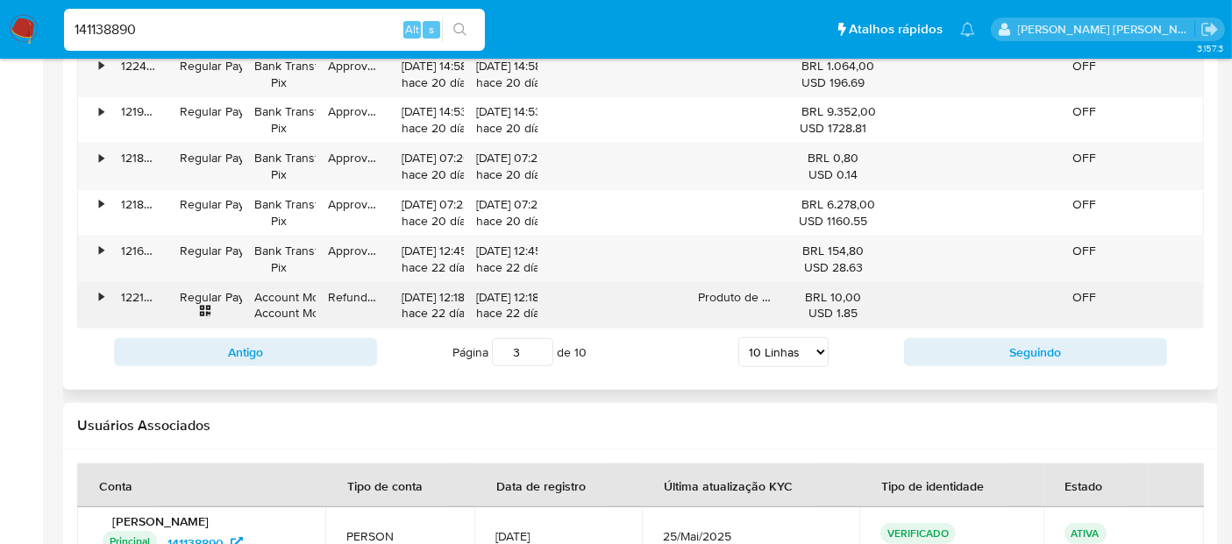
scroll to position [1948, 0]
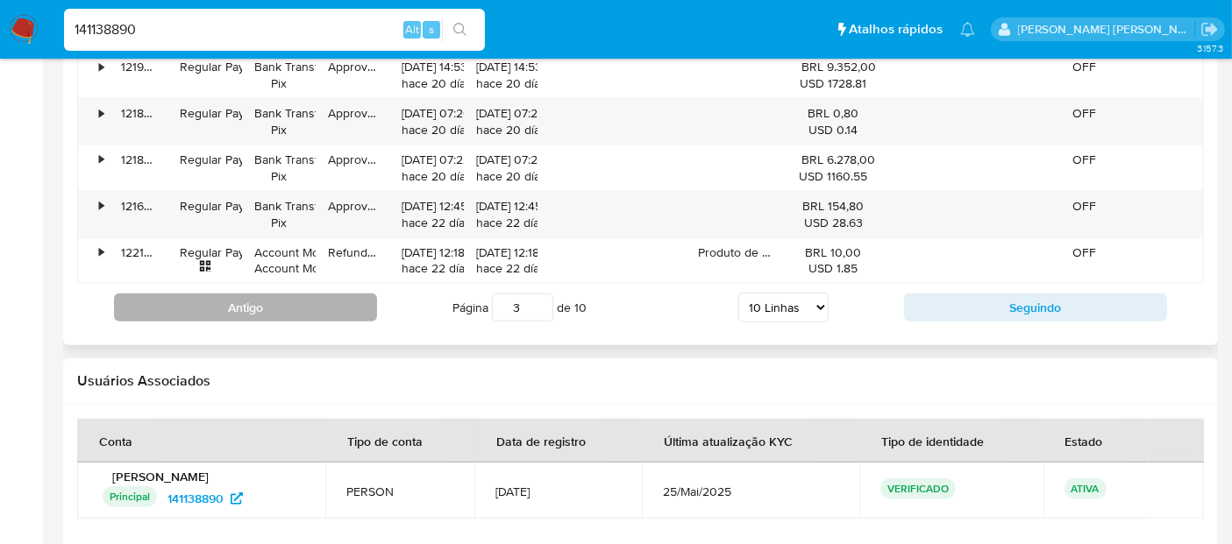
click at [270, 304] on button "Antigo" at bounding box center [245, 308] width 263 height 28
type input "2"
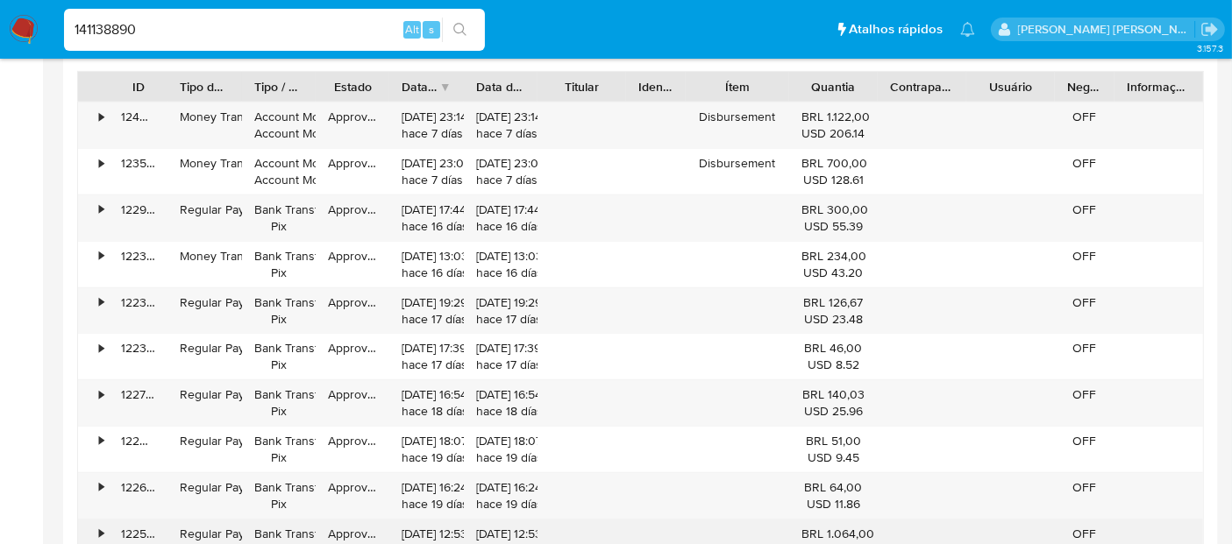
scroll to position [1461, 0]
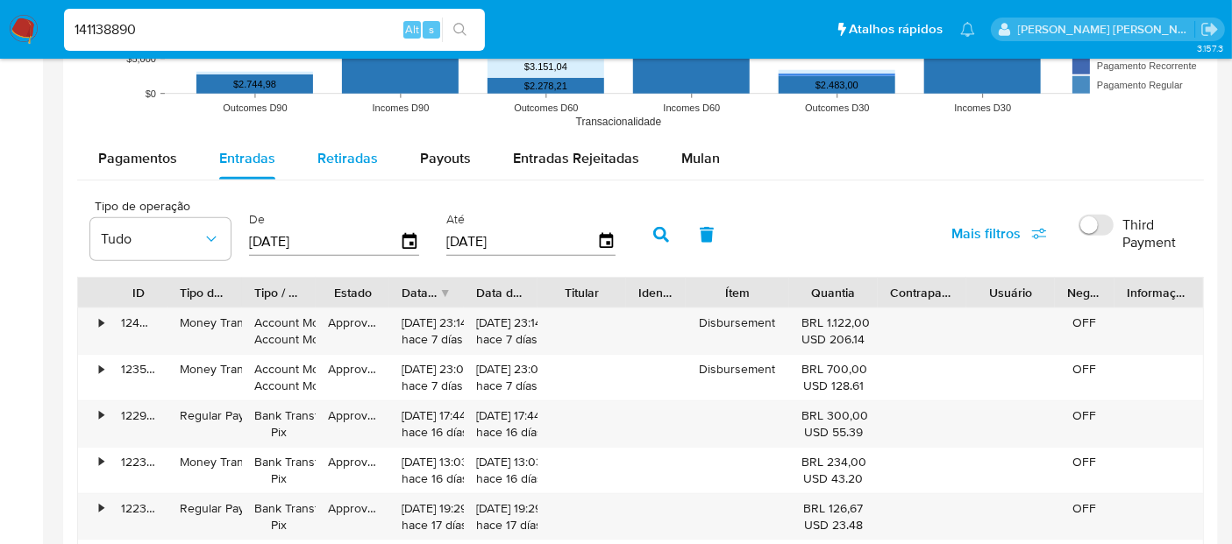
click at [301, 161] on button "Retiradas" at bounding box center [347, 159] width 103 height 42
select select "10"
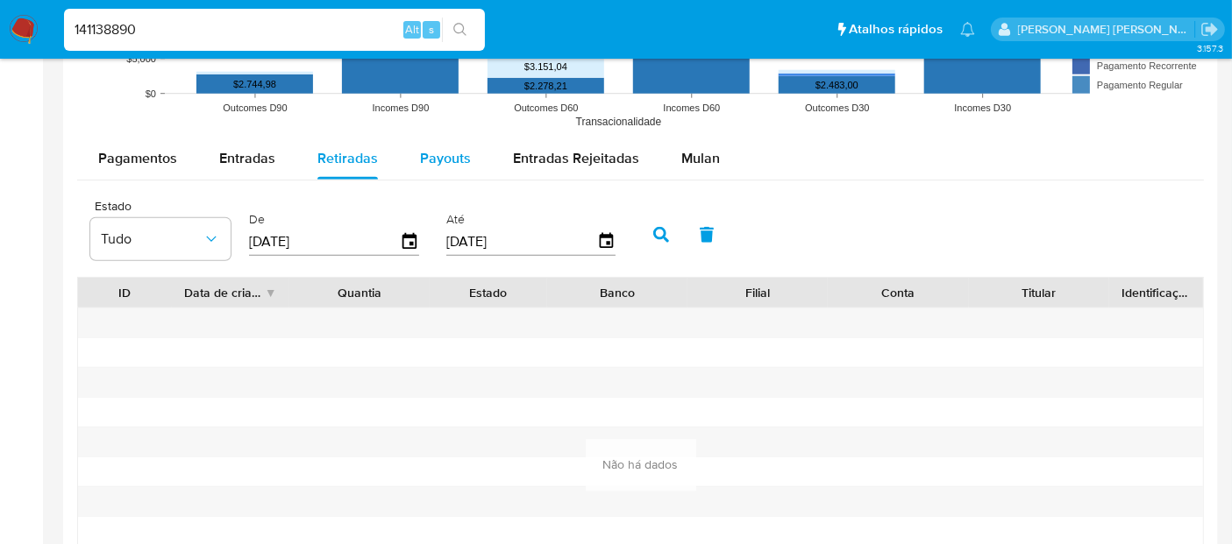
click at [399, 156] on button "Payouts" at bounding box center [445, 159] width 93 height 42
select select "10"
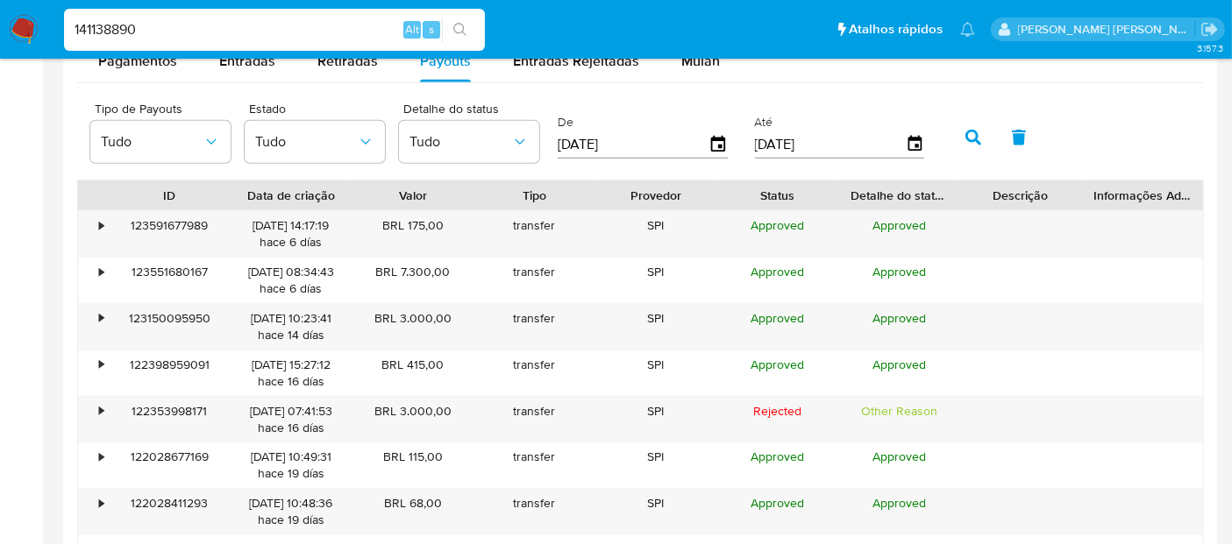
scroll to position [1655, 0]
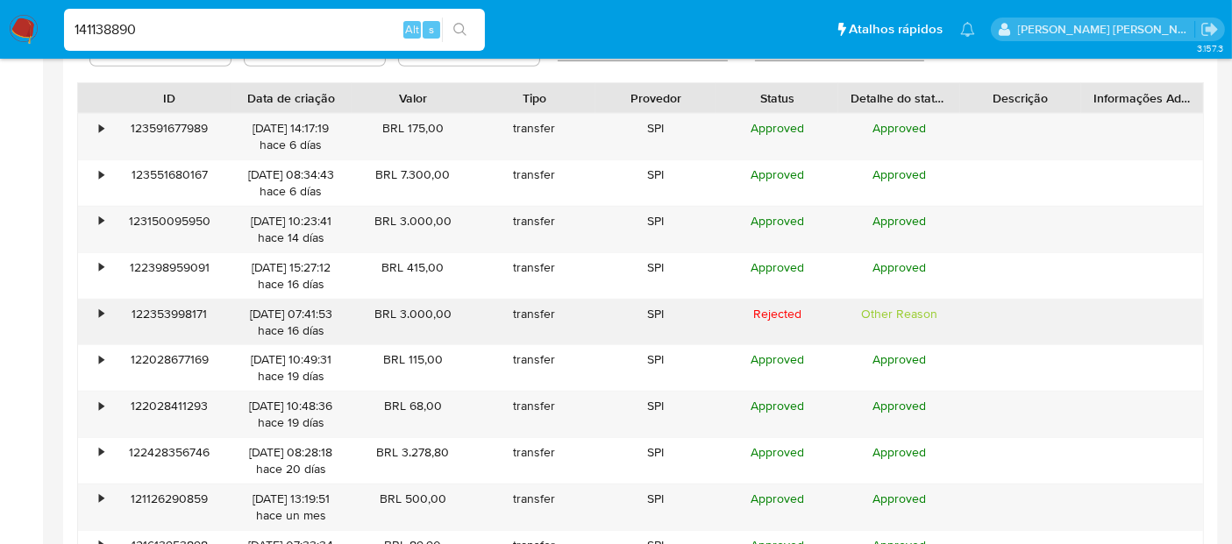
click at [103, 314] on div "•" at bounding box center [101, 314] width 4 height 17
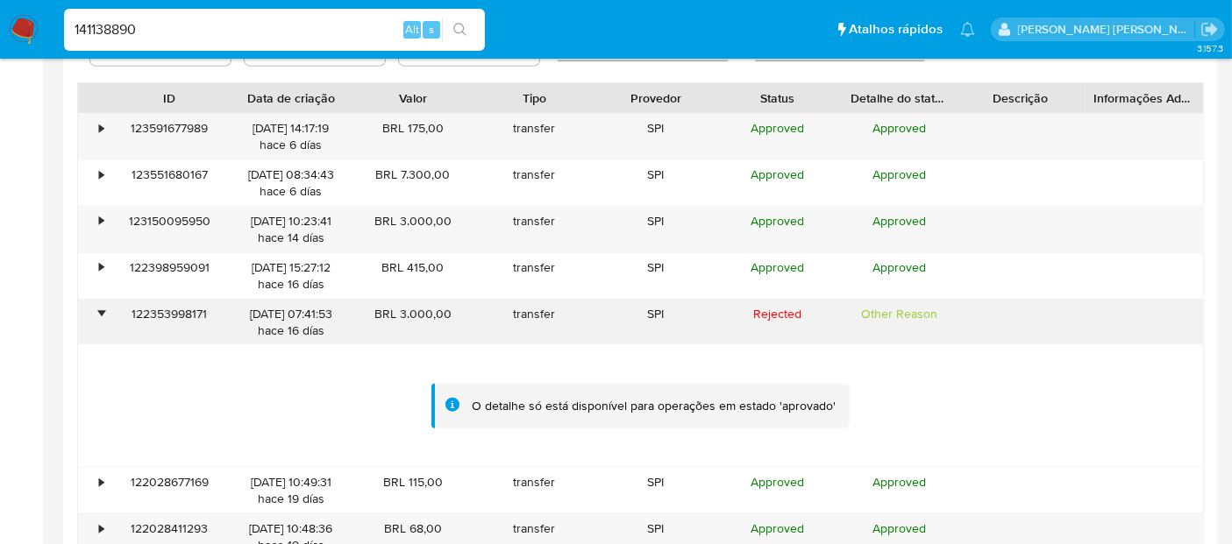
click at [103, 314] on div "•" at bounding box center [101, 314] width 4 height 17
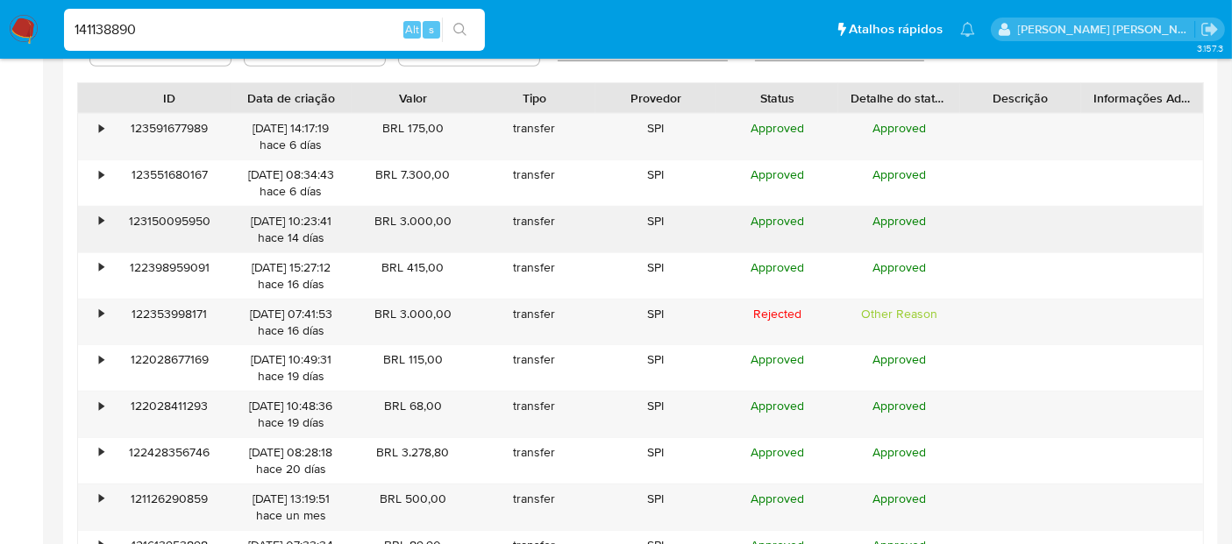
click at [100, 220] on div "•" at bounding box center [101, 221] width 4 height 17
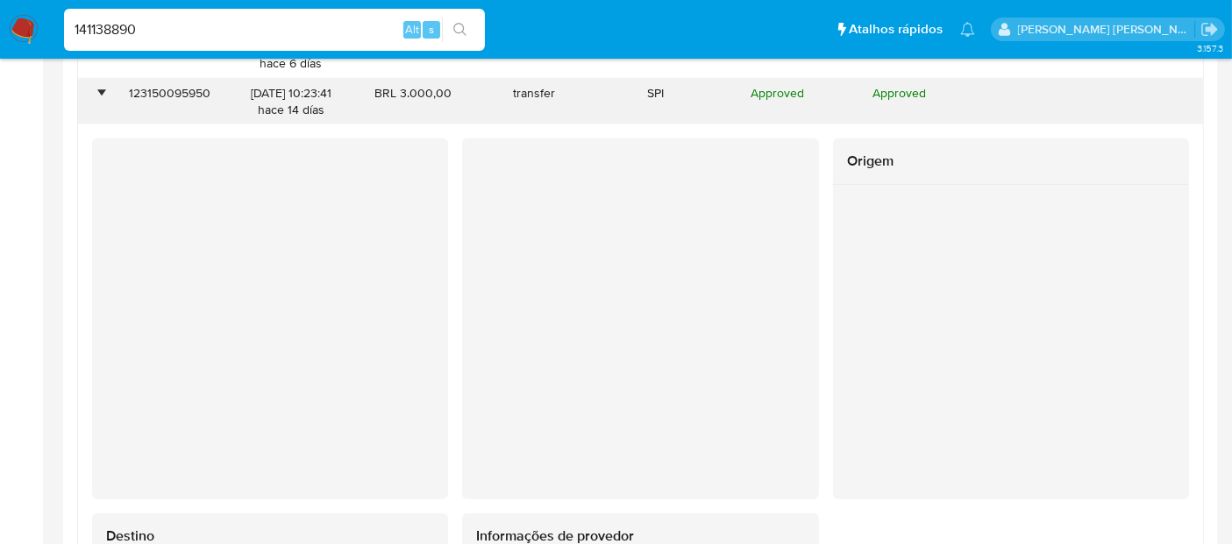
scroll to position [1753, 0]
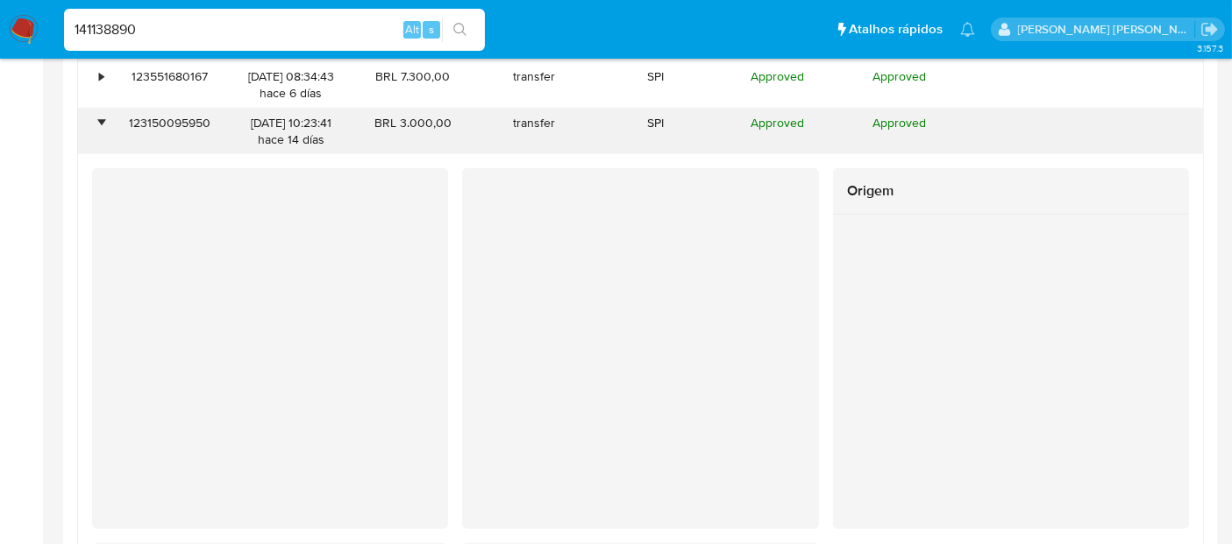
click at [99, 118] on div "•" at bounding box center [101, 123] width 4 height 17
